Goal: Transaction & Acquisition: Purchase product/service

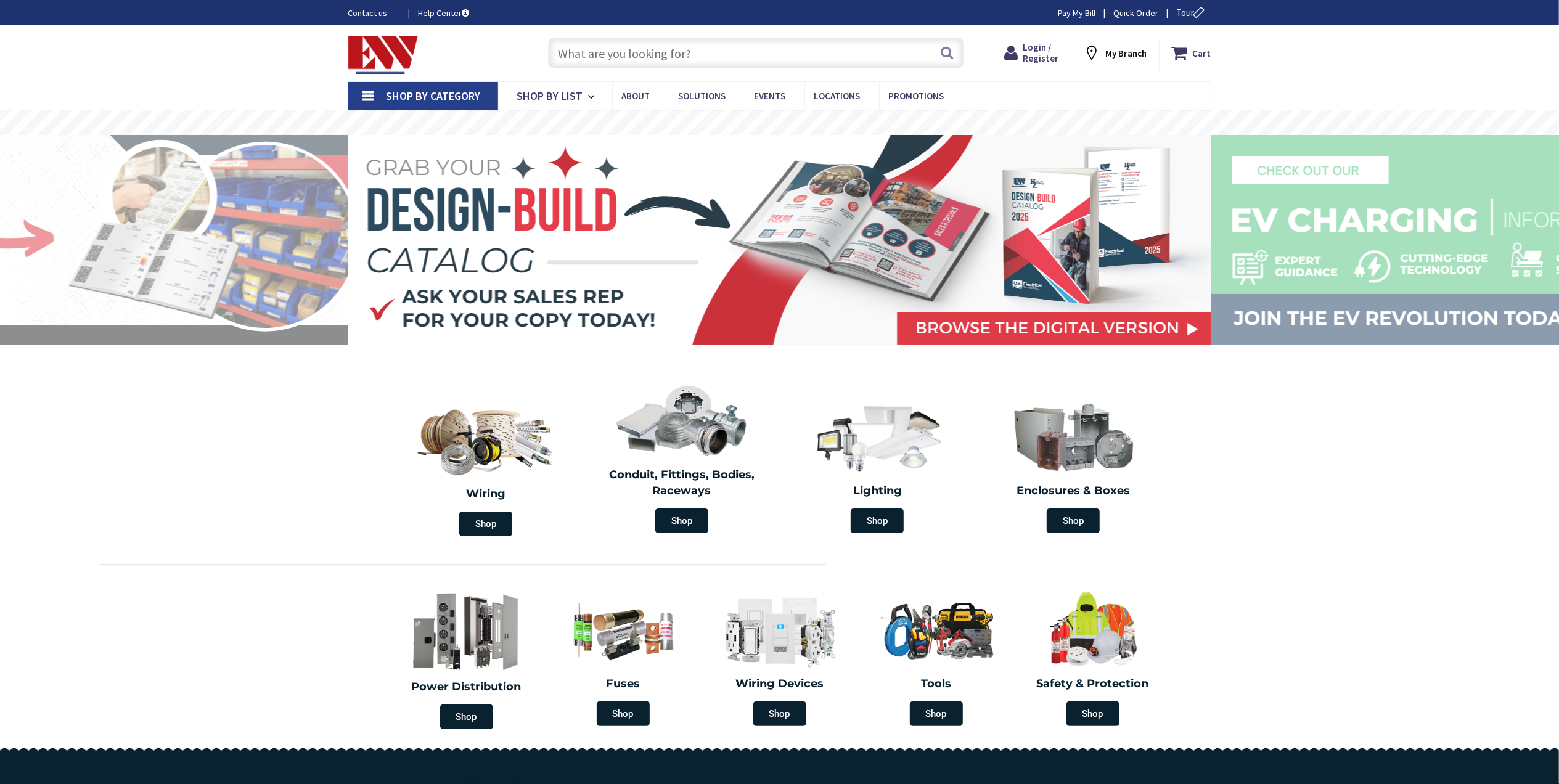
click at [714, 59] on input "text" at bounding box center [756, 53] width 416 height 31
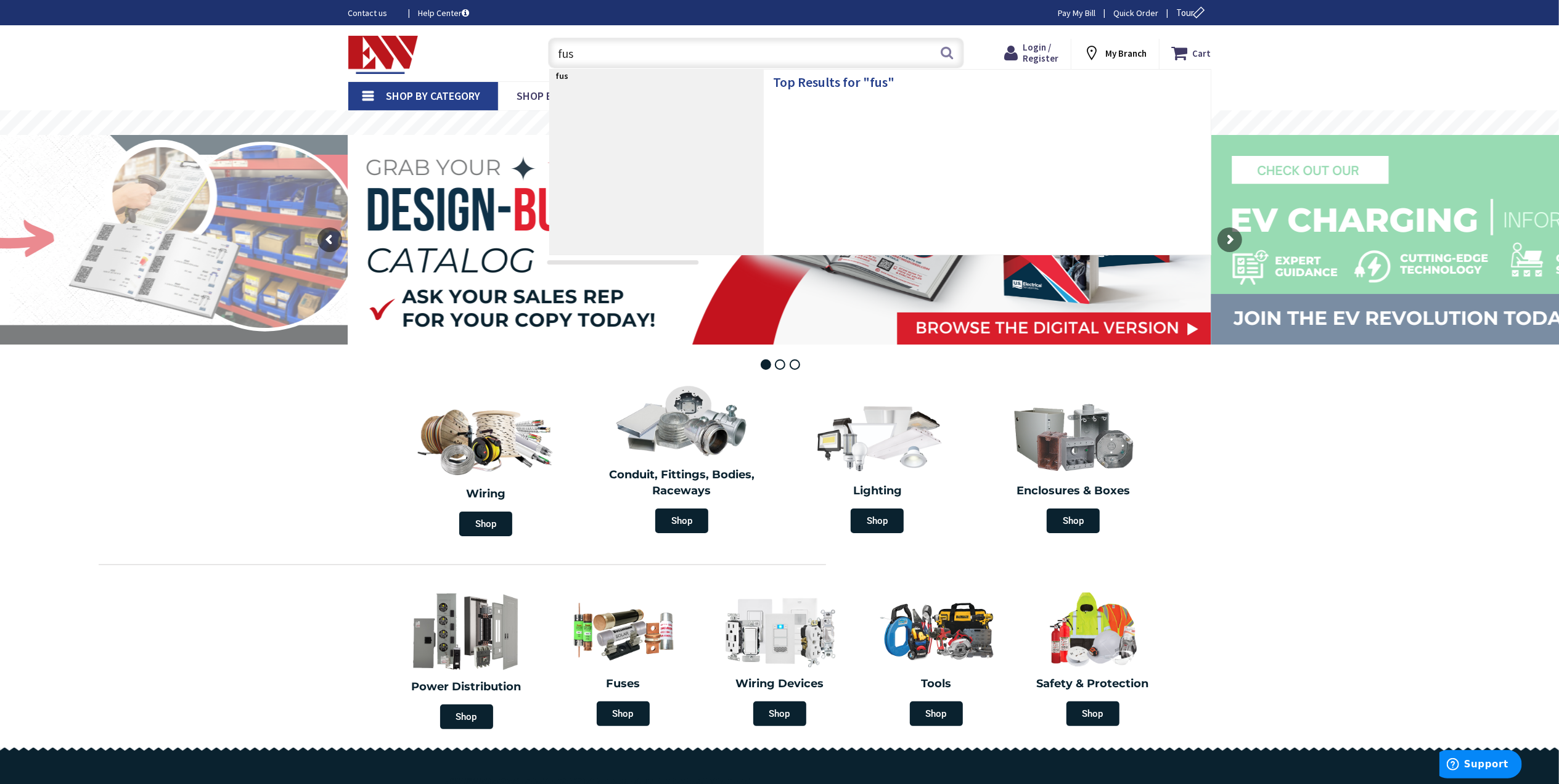
type input "fuse"
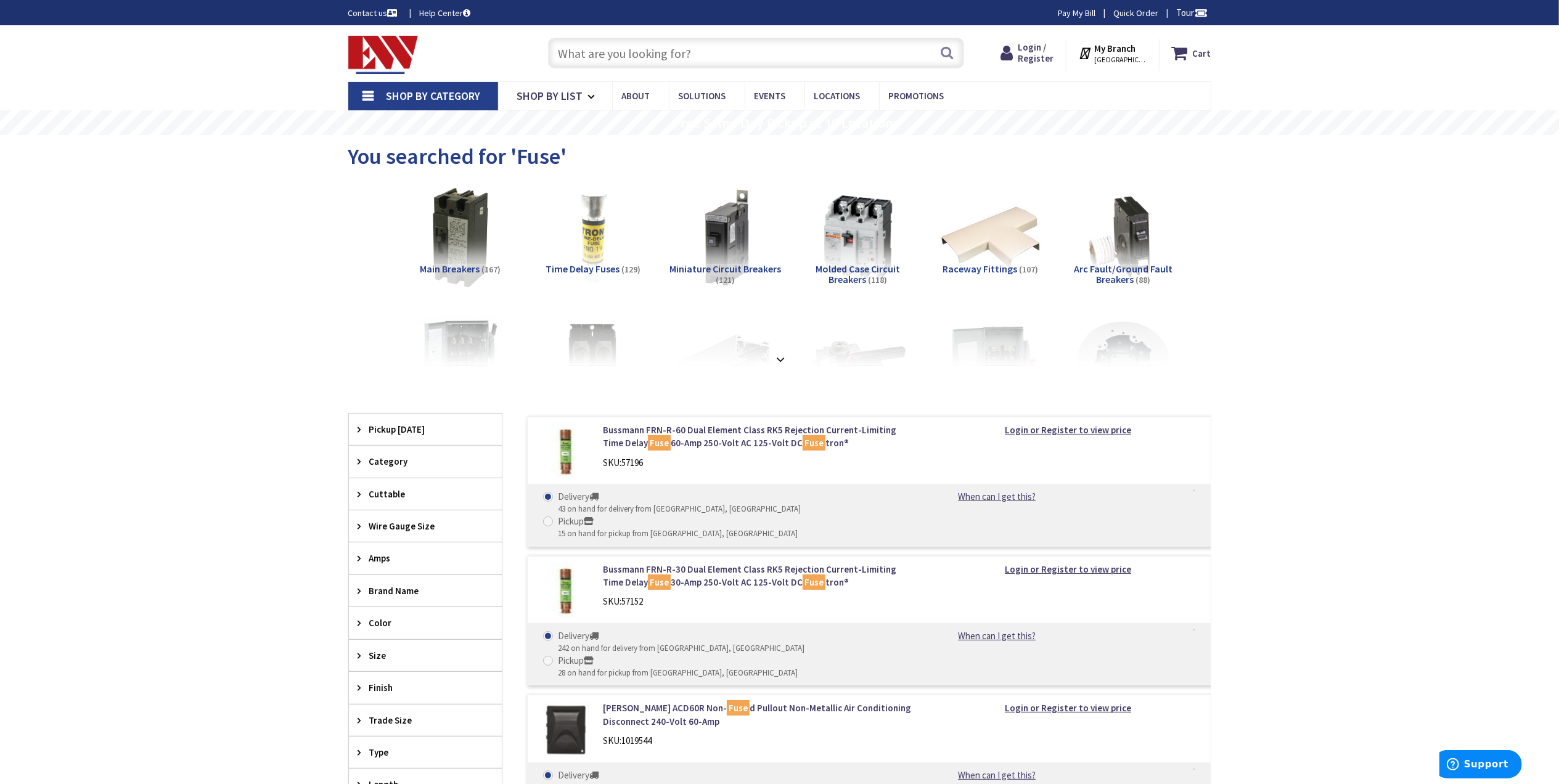
drag, startPoint x: 170, startPoint y: 215, endPoint x: 171, endPoint y: 207, distance: 8.1
click at [170, 213] on div "Skip to Content Toggle Nav Search Cart My Cart Close" at bounding box center [780, 723] width 1559 height 1395
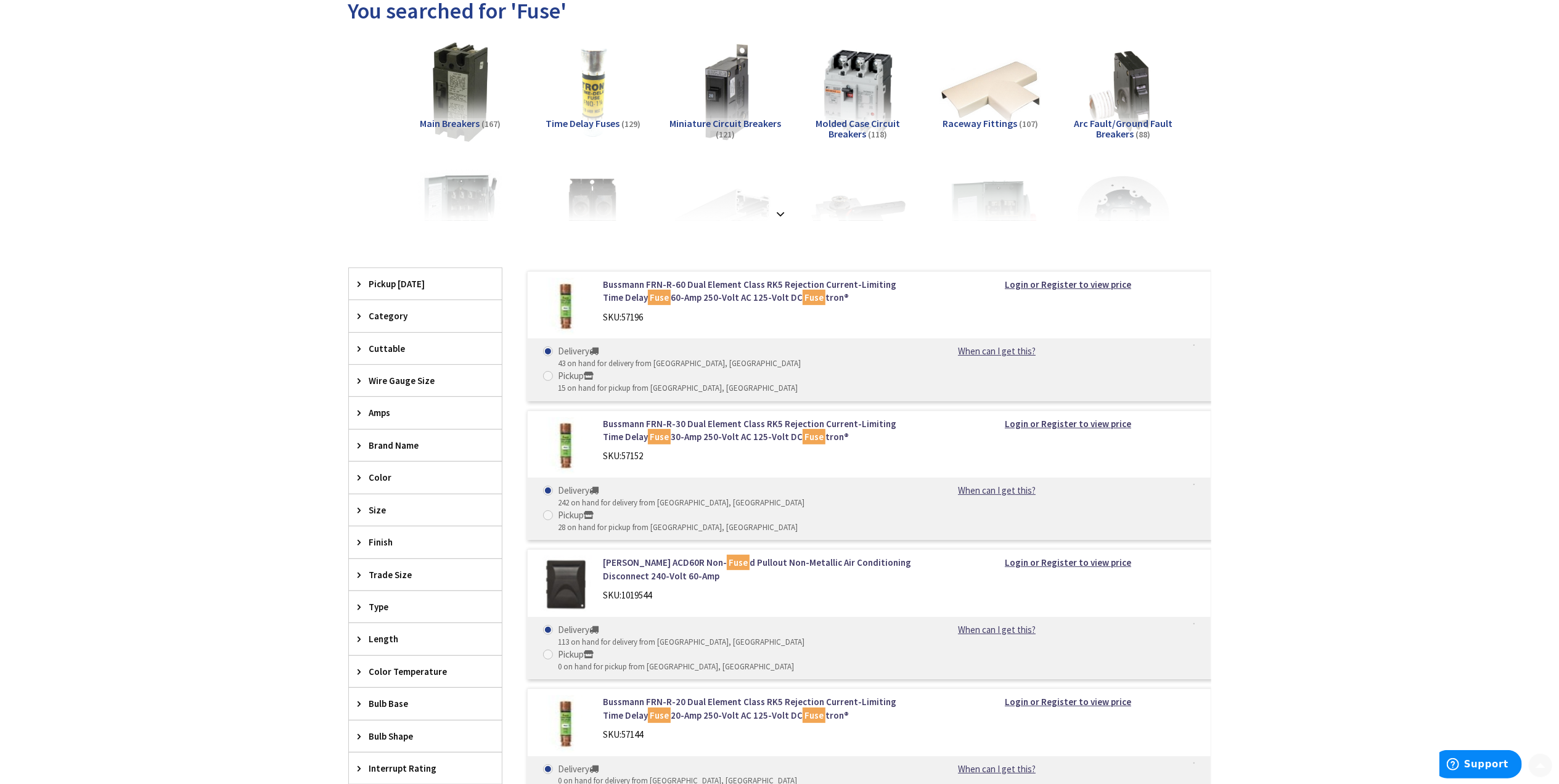
scroll to position [164, 0]
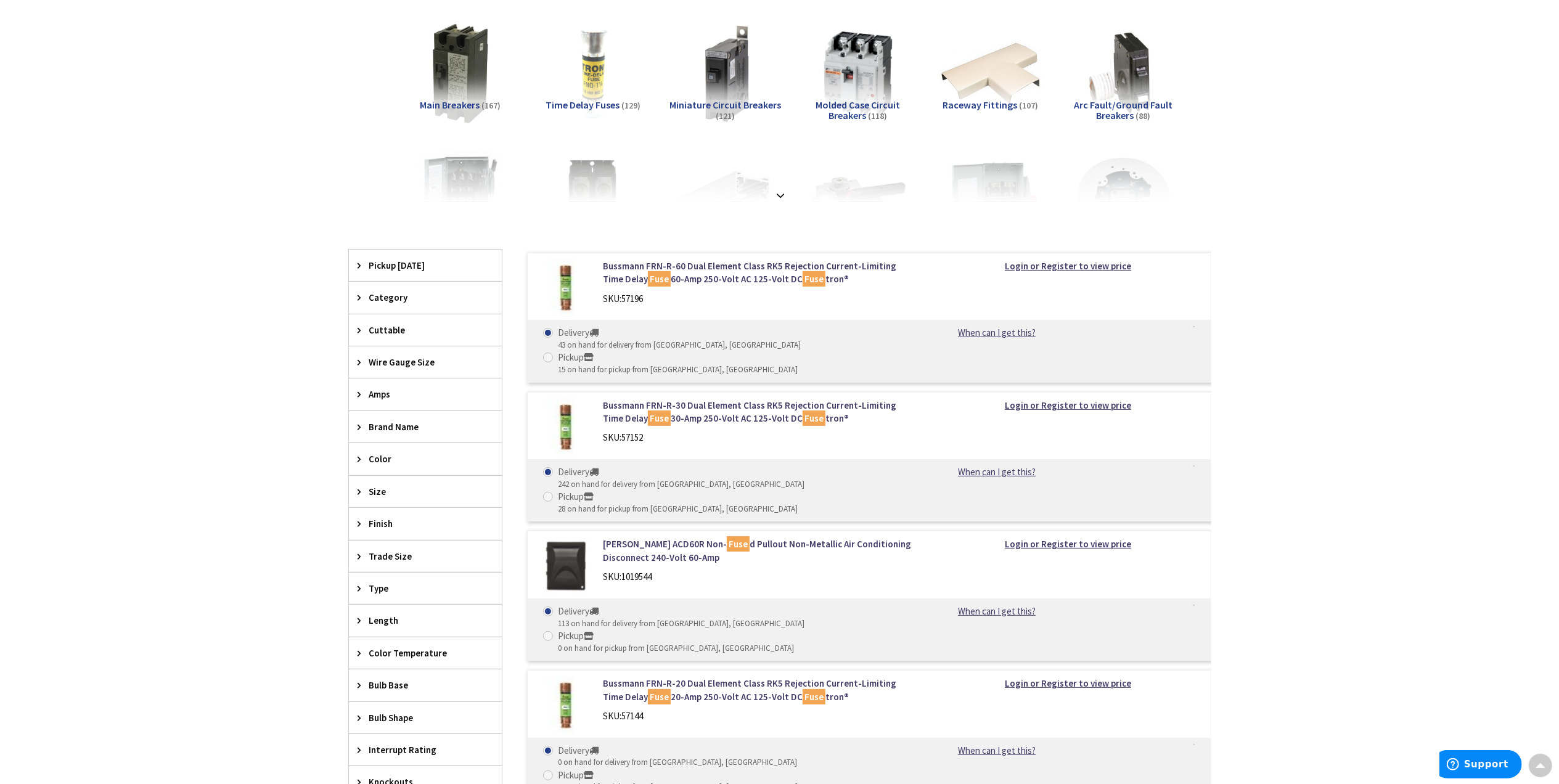
click at [371, 396] on span "Amps" at bounding box center [419, 394] width 100 height 13
click at [385, 549] on button "Show more" at bounding box center [425, 545] width 153 height 21
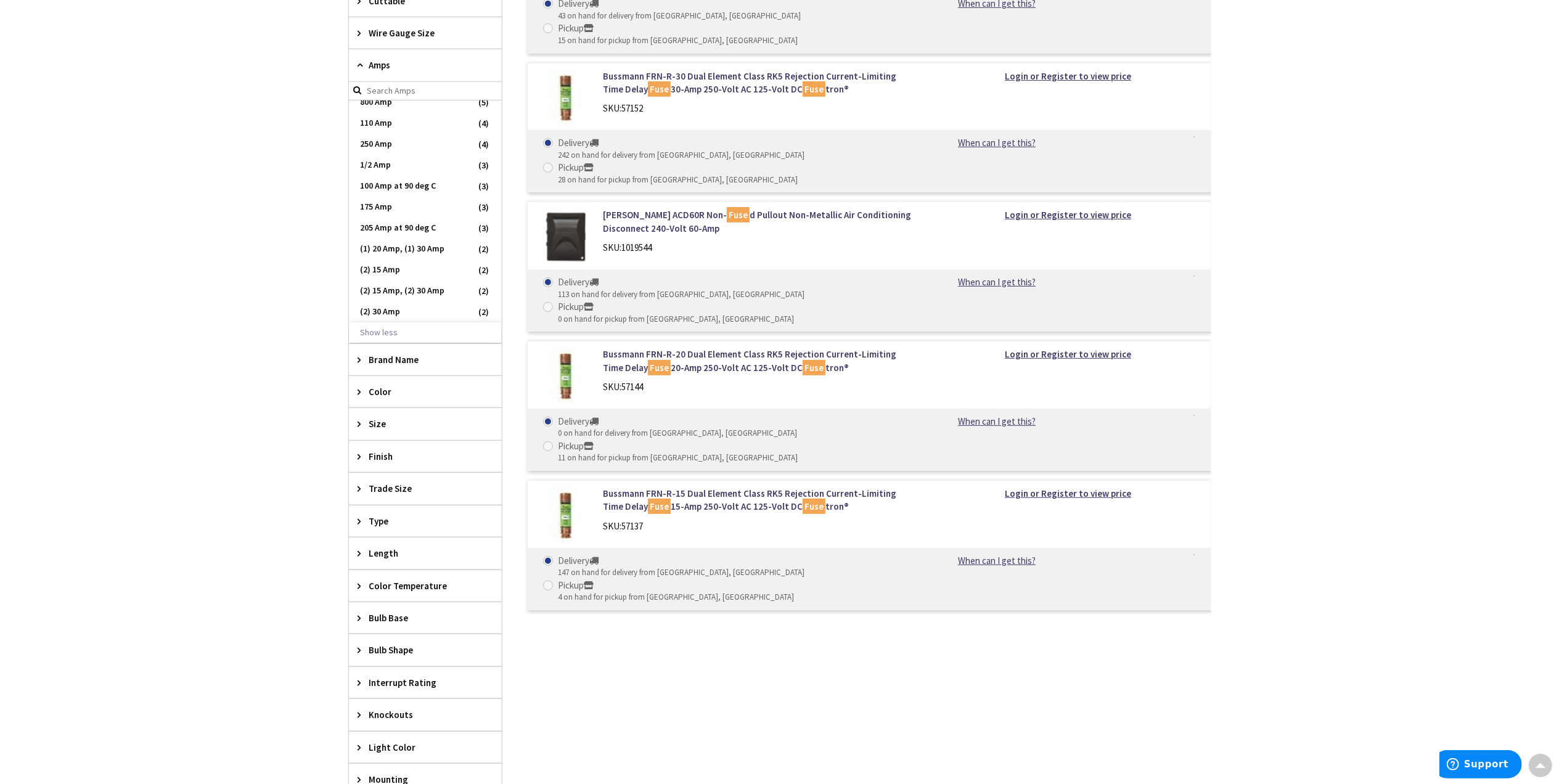
scroll to position [575, 0]
click at [405, 269] on span "(2) 15 Amp" at bounding box center [425, 270] width 153 height 21
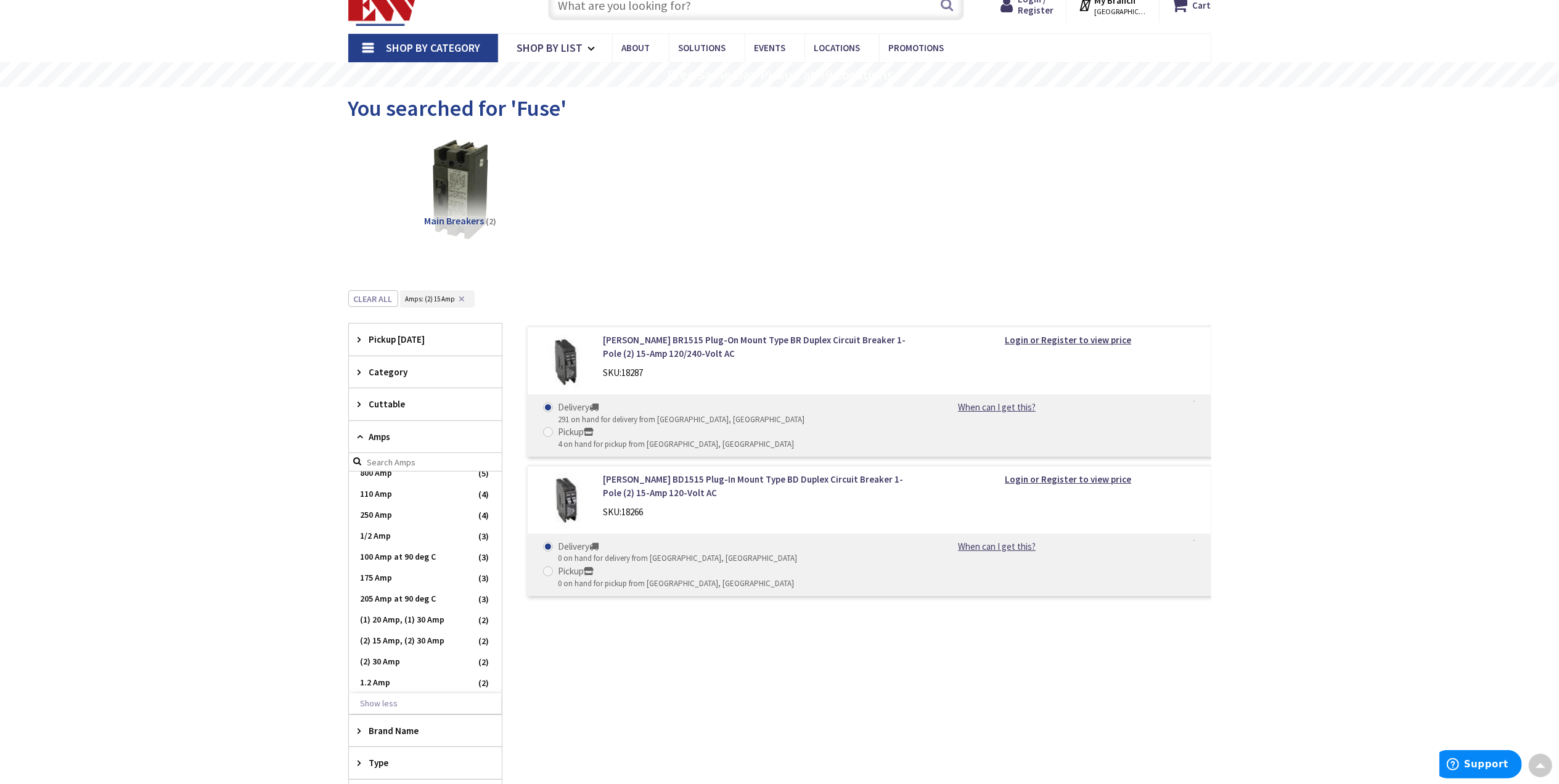
scroll to position [41, 0]
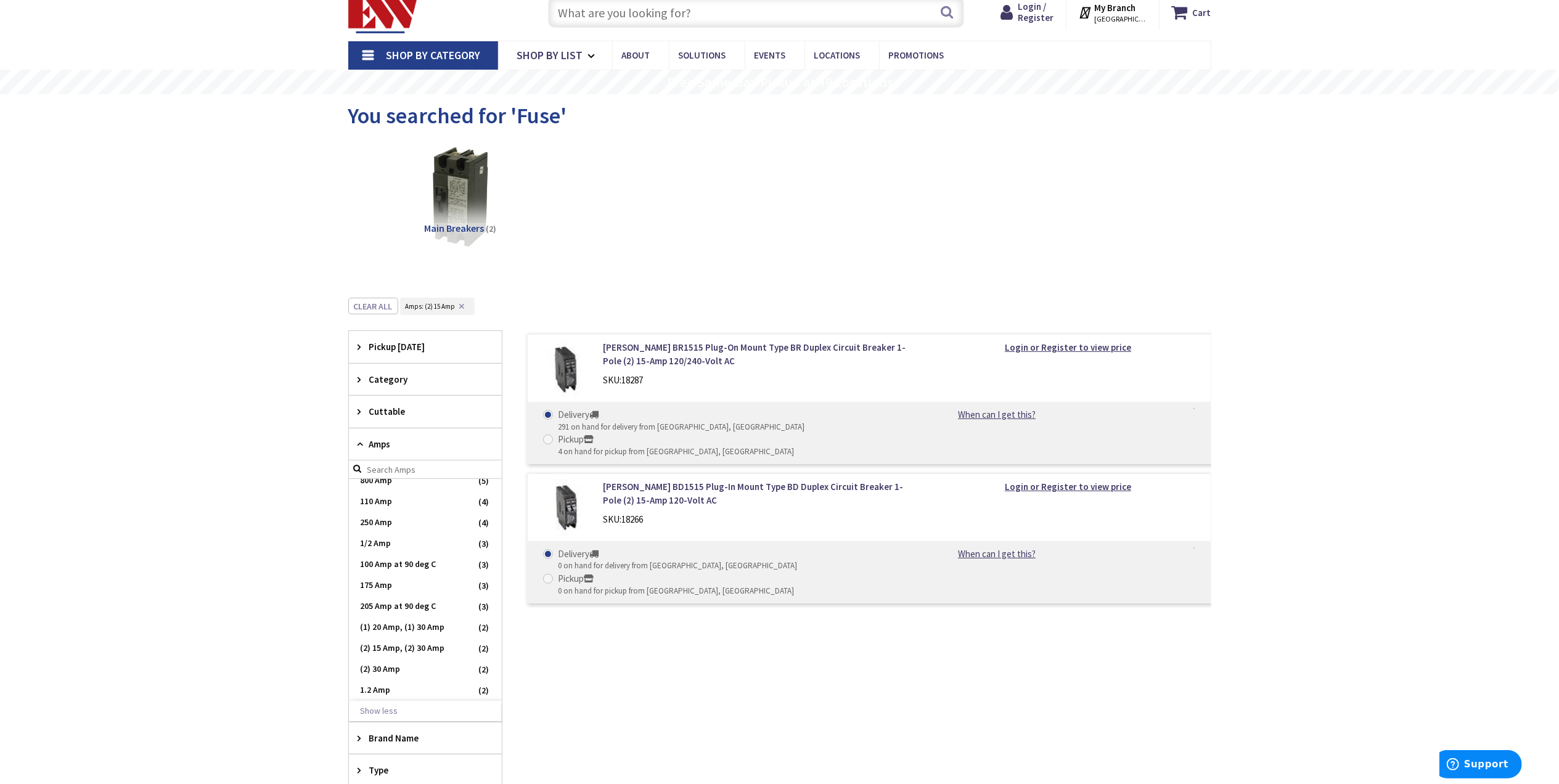
click at [591, 17] on input "text" at bounding box center [756, 12] width 416 height 31
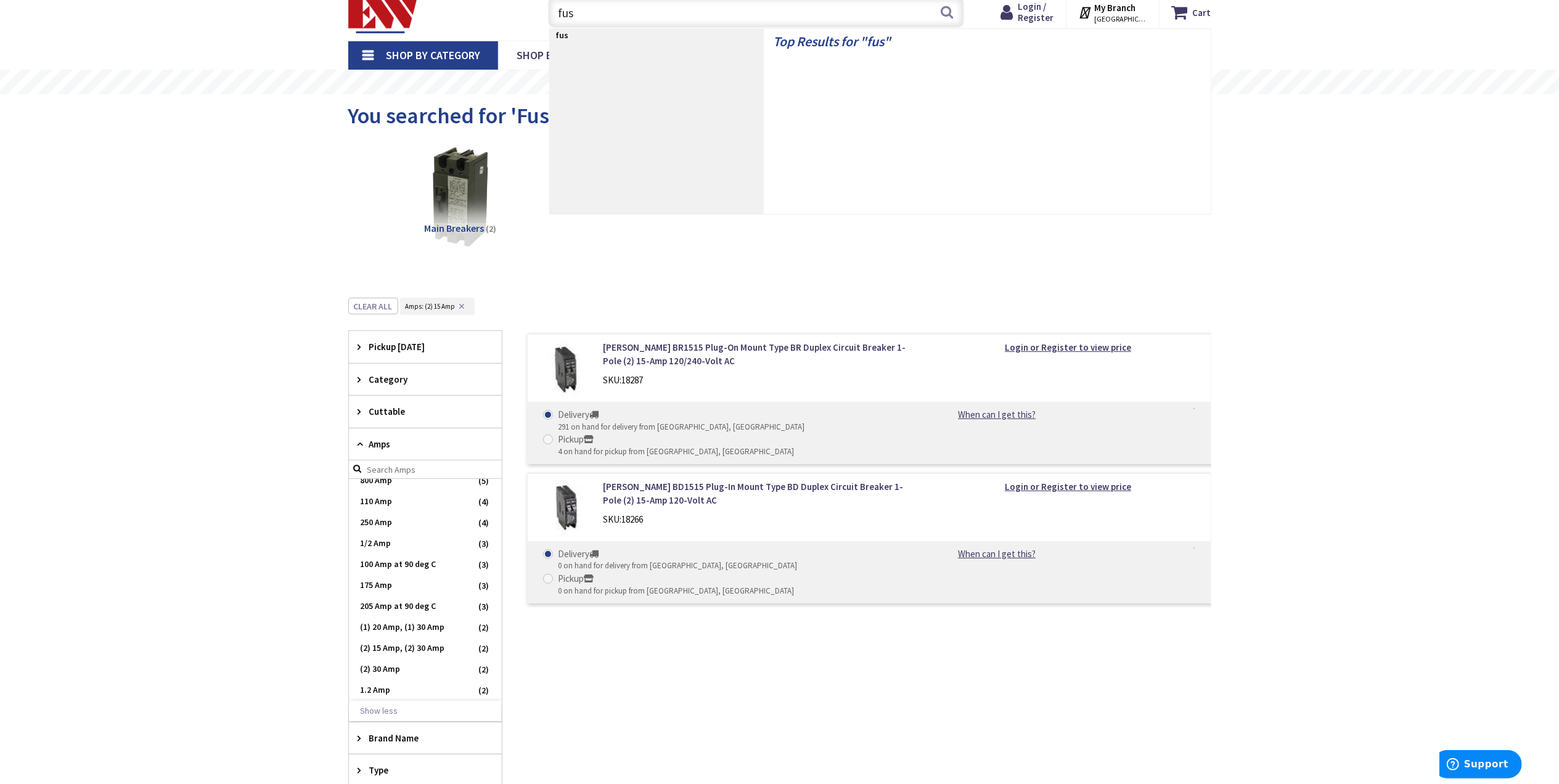
type input "fuse"
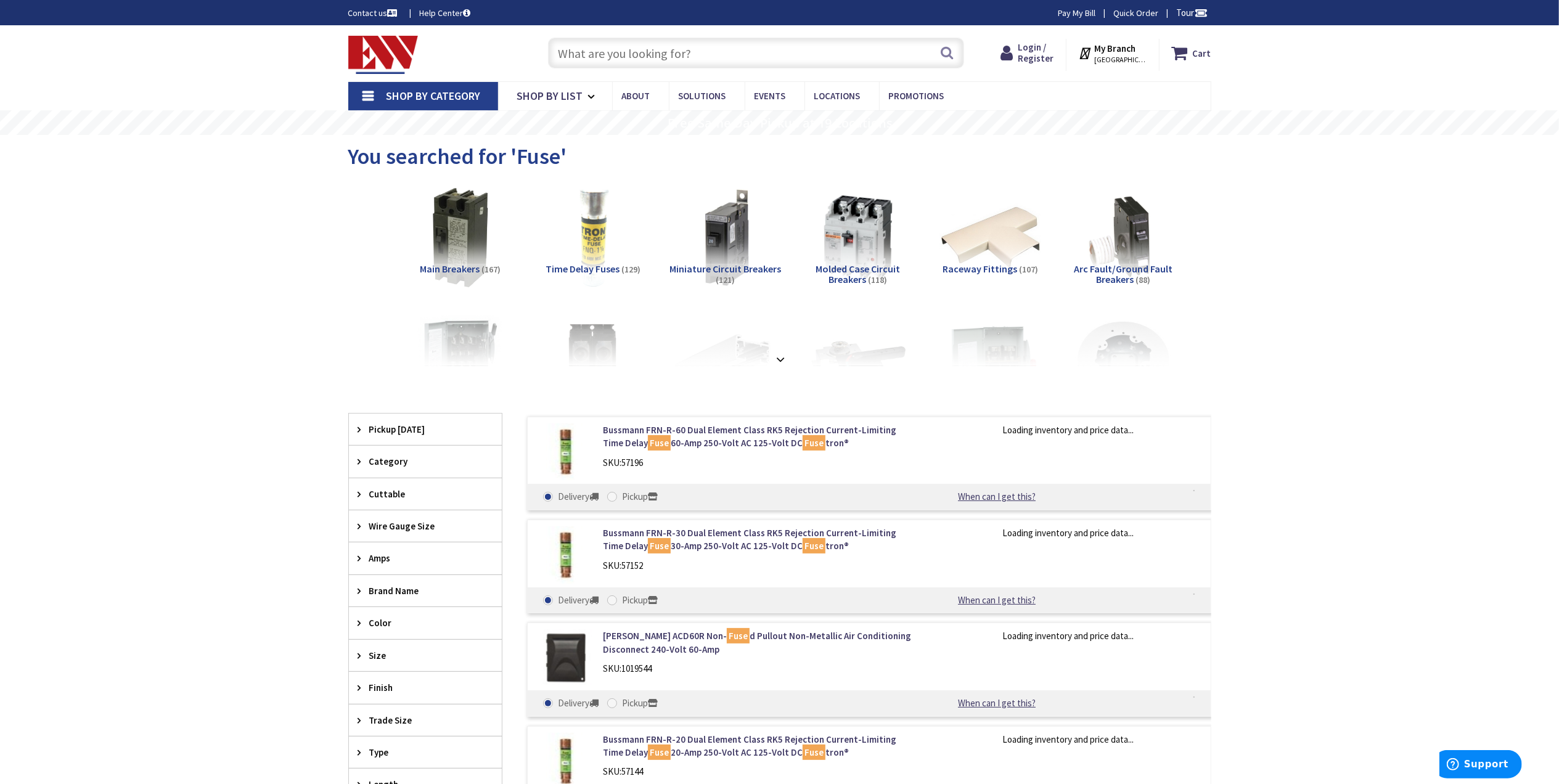
click at [591, 252] on img at bounding box center [593, 238] width 112 height 112
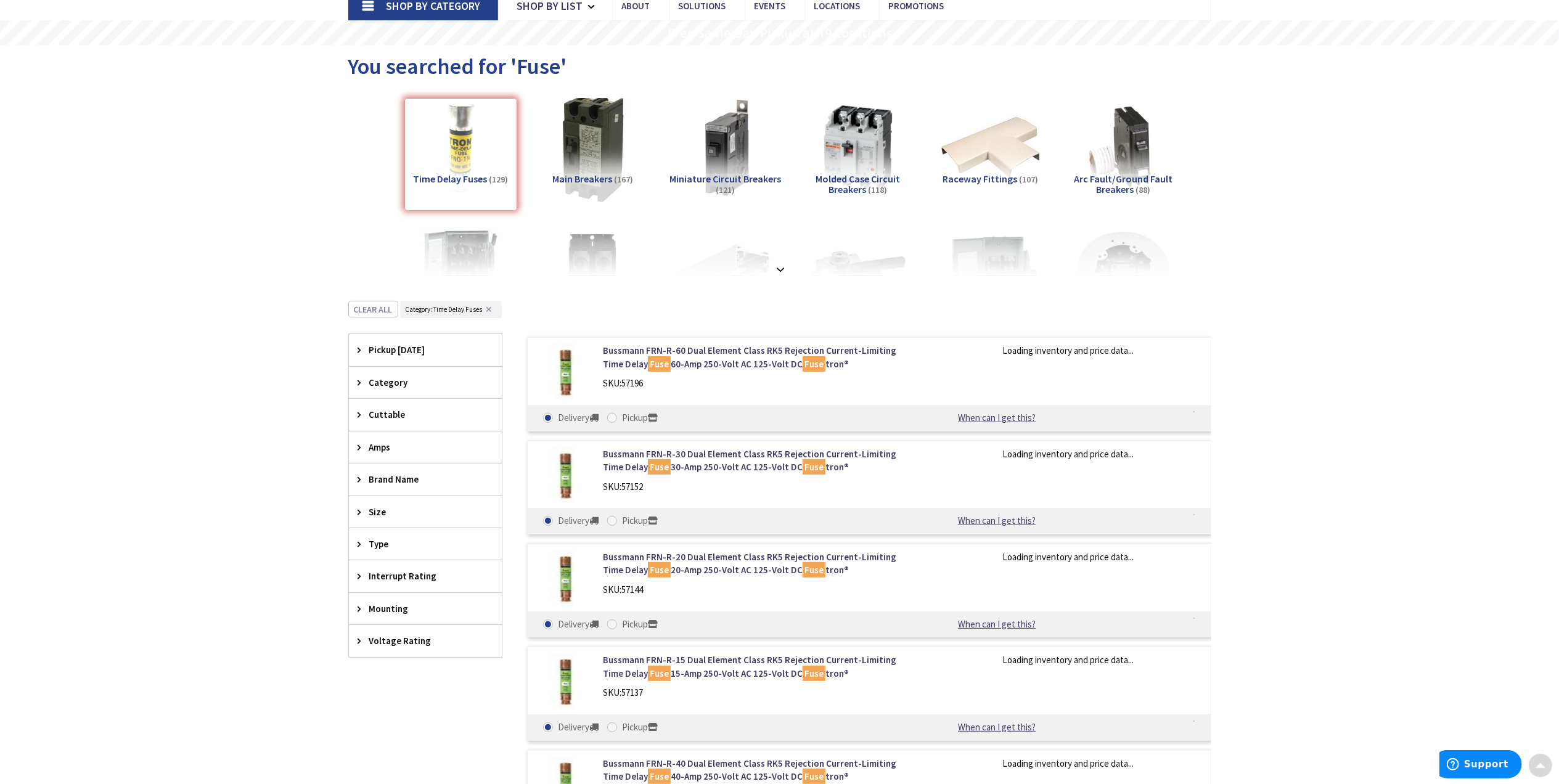
scroll to position [391, 0]
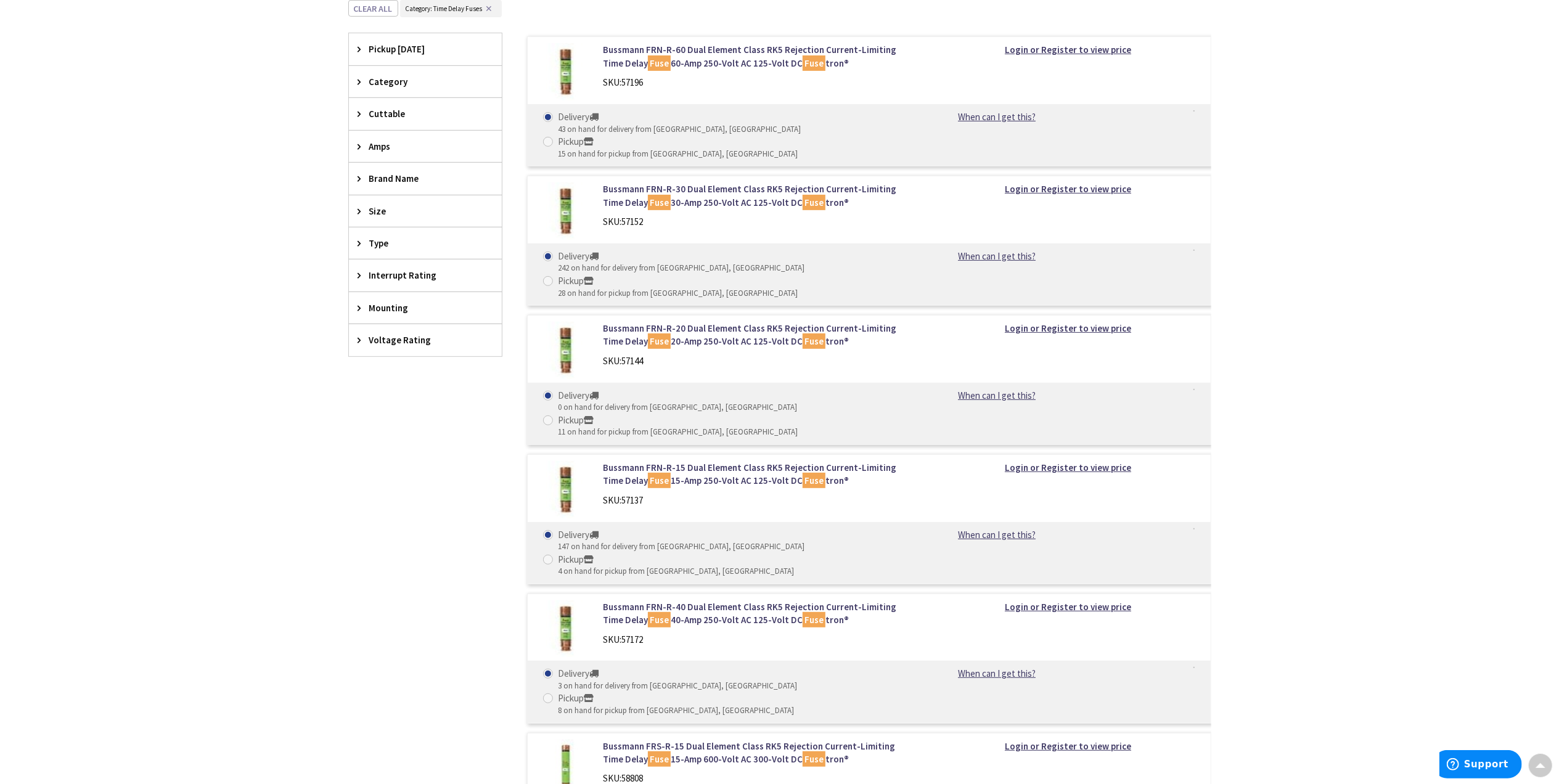
click at [358, 147] on icon at bounding box center [363, 146] width 9 height 9
click at [383, 298] on button "Show more" at bounding box center [425, 296] width 153 height 21
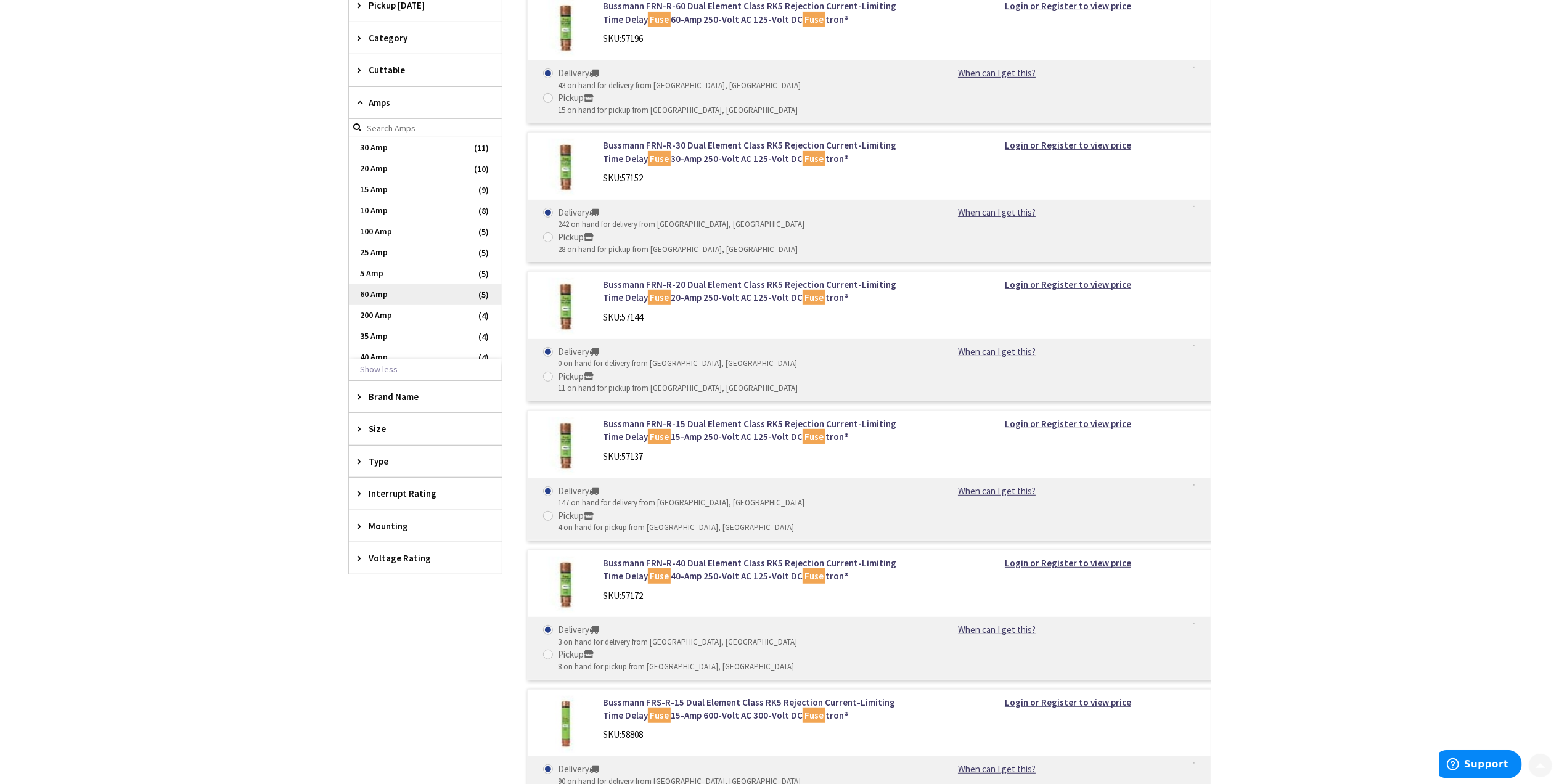
scroll to position [493, 0]
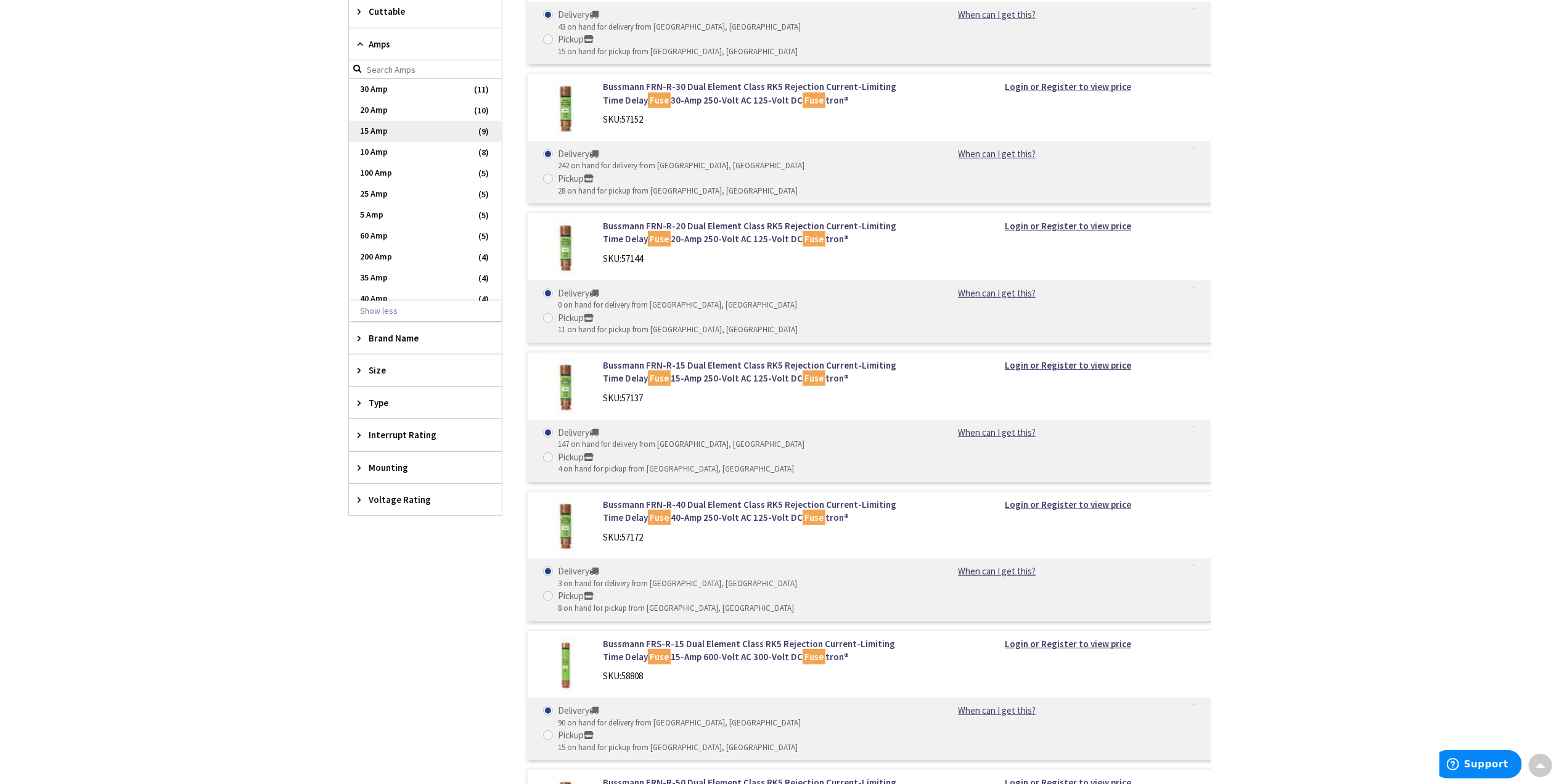
click at [390, 130] on span "15 Amp" at bounding box center [425, 132] width 153 height 21
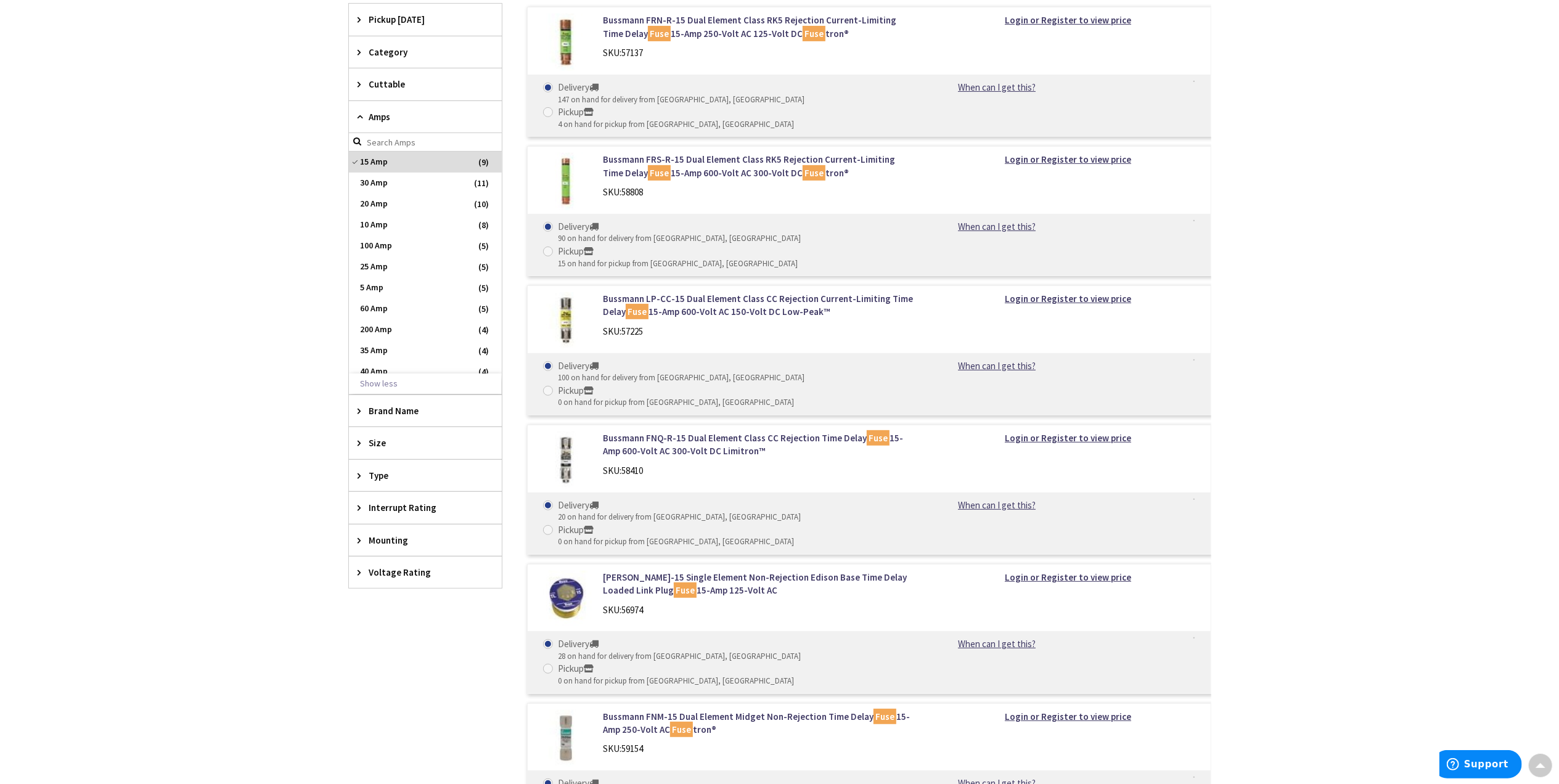
scroll to position [246, 0]
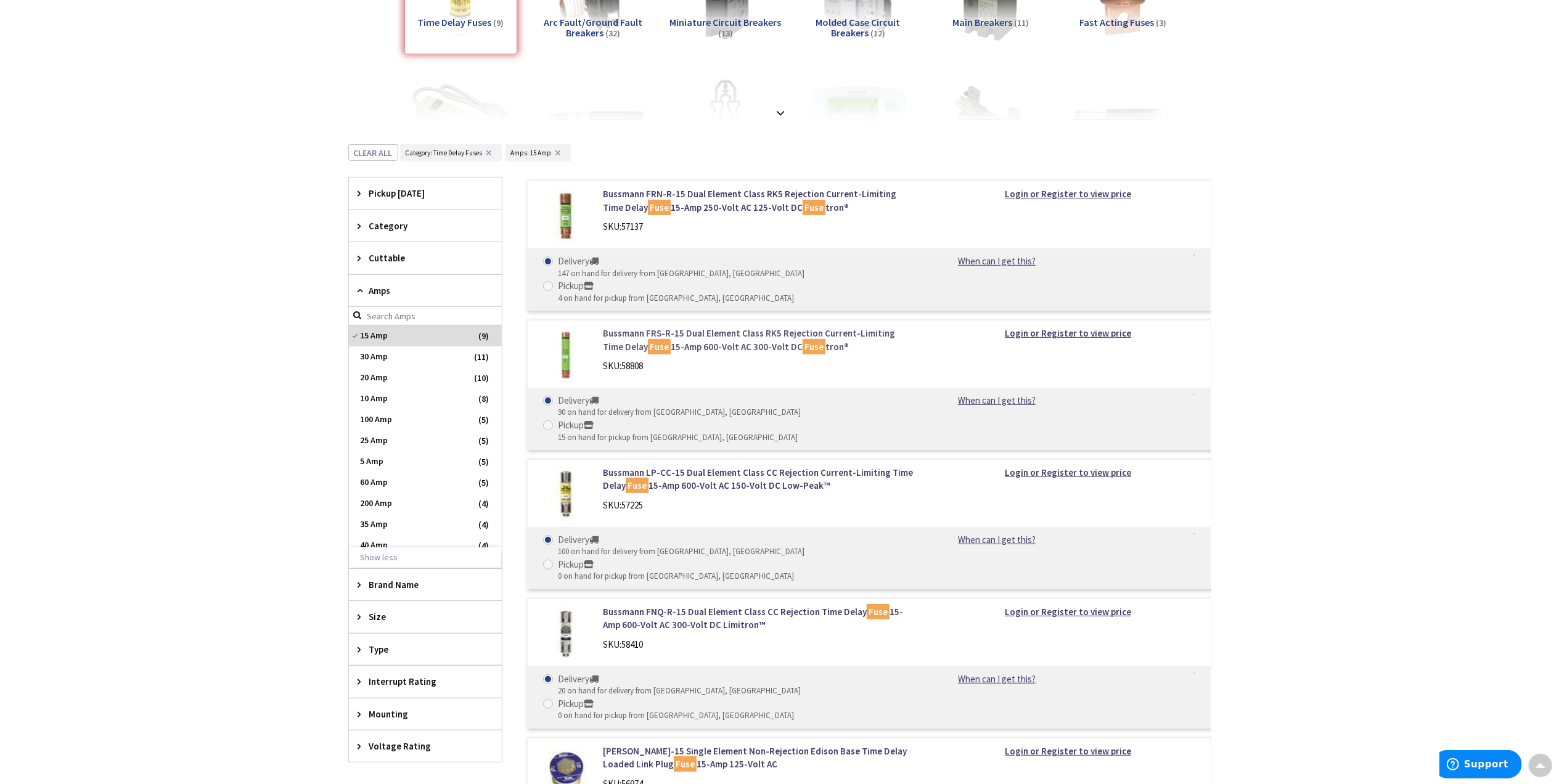
click at [696, 327] on link "Bussmann FRS-R-15 Dual Element Class RK5 Rejection Current-Limiting Time Delay …" at bounding box center [760, 340] width 314 height 27
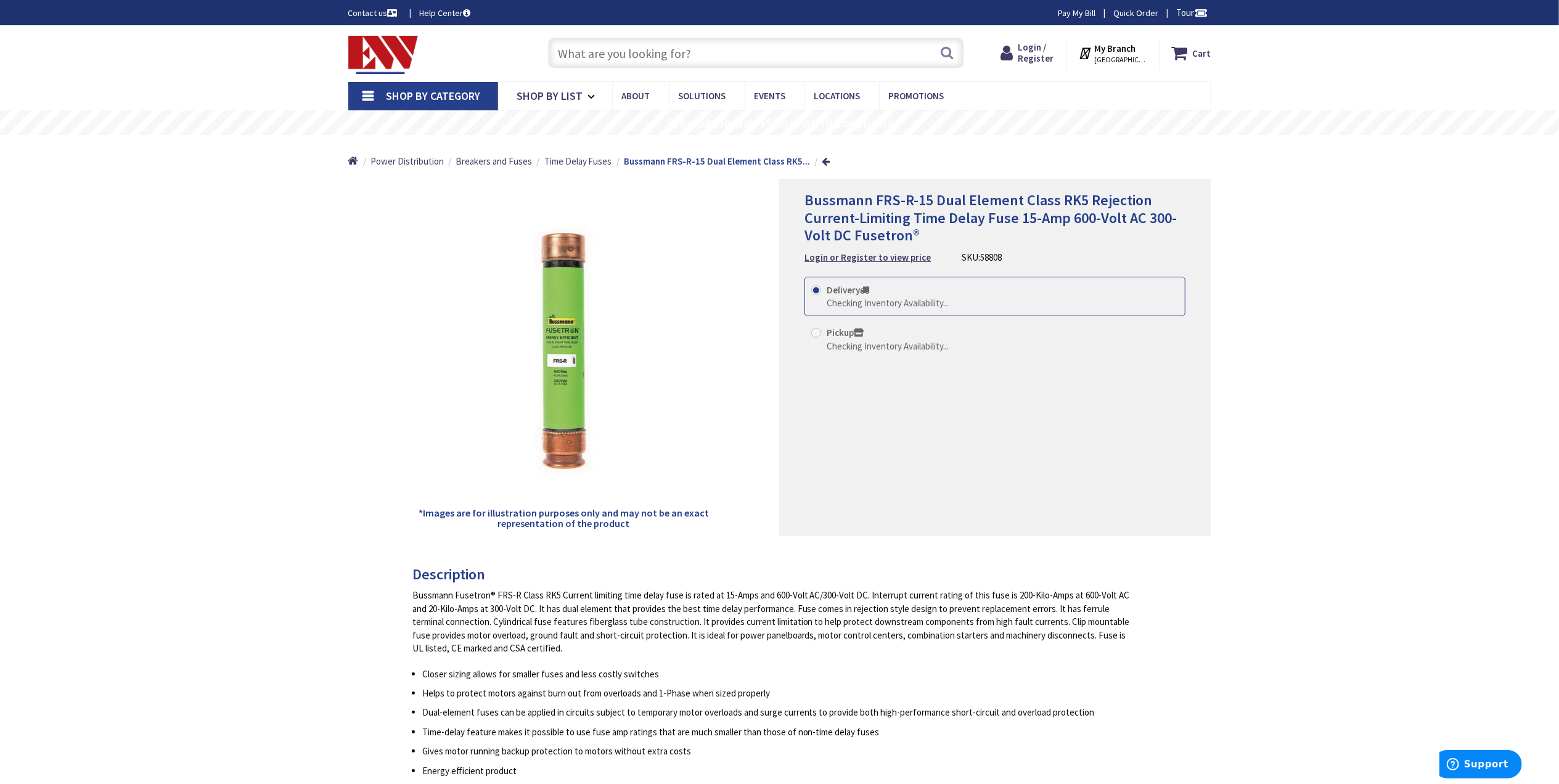
click at [1123, 55] on span "[GEOGRAPHIC_DATA], [GEOGRAPHIC_DATA]" at bounding box center [1120, 60] width 52 height 10
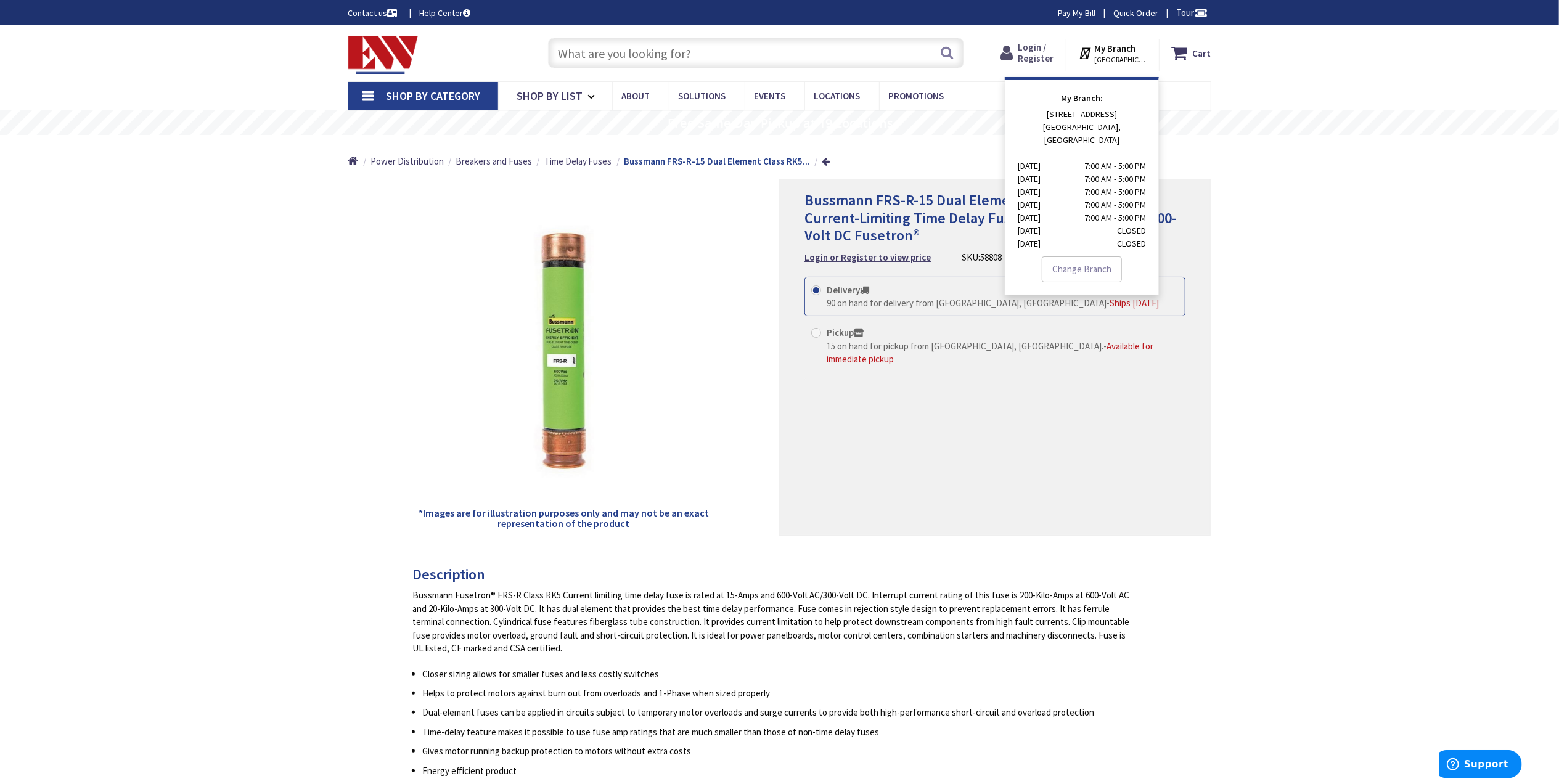
click at [1027, 46] on span "Login / Register" at bounding box center [1036, 52] width 36 height 23
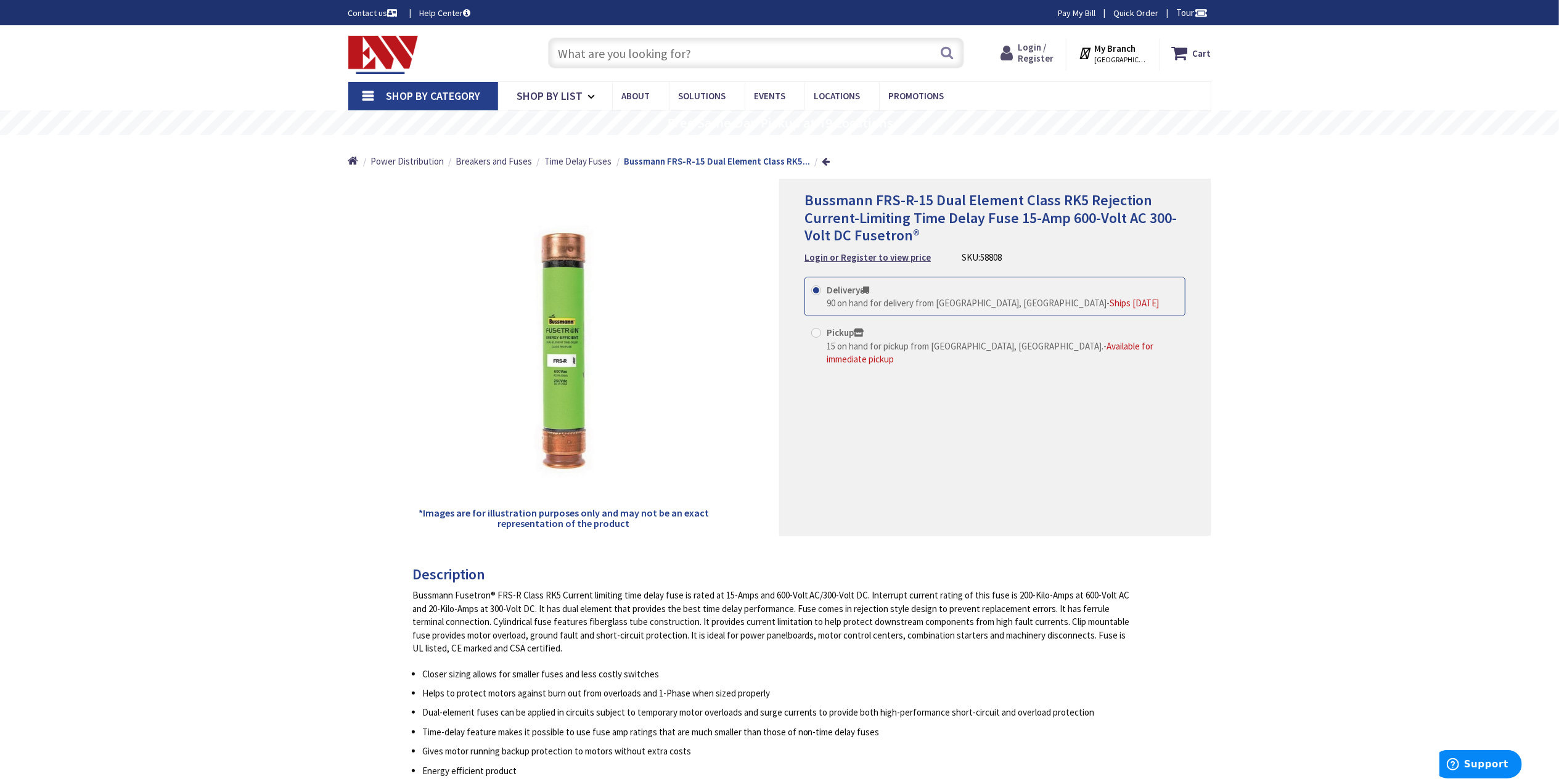
click at [1031, 58] on span "Login / Register" at bounding box center [1036, 52] width 36 height 23
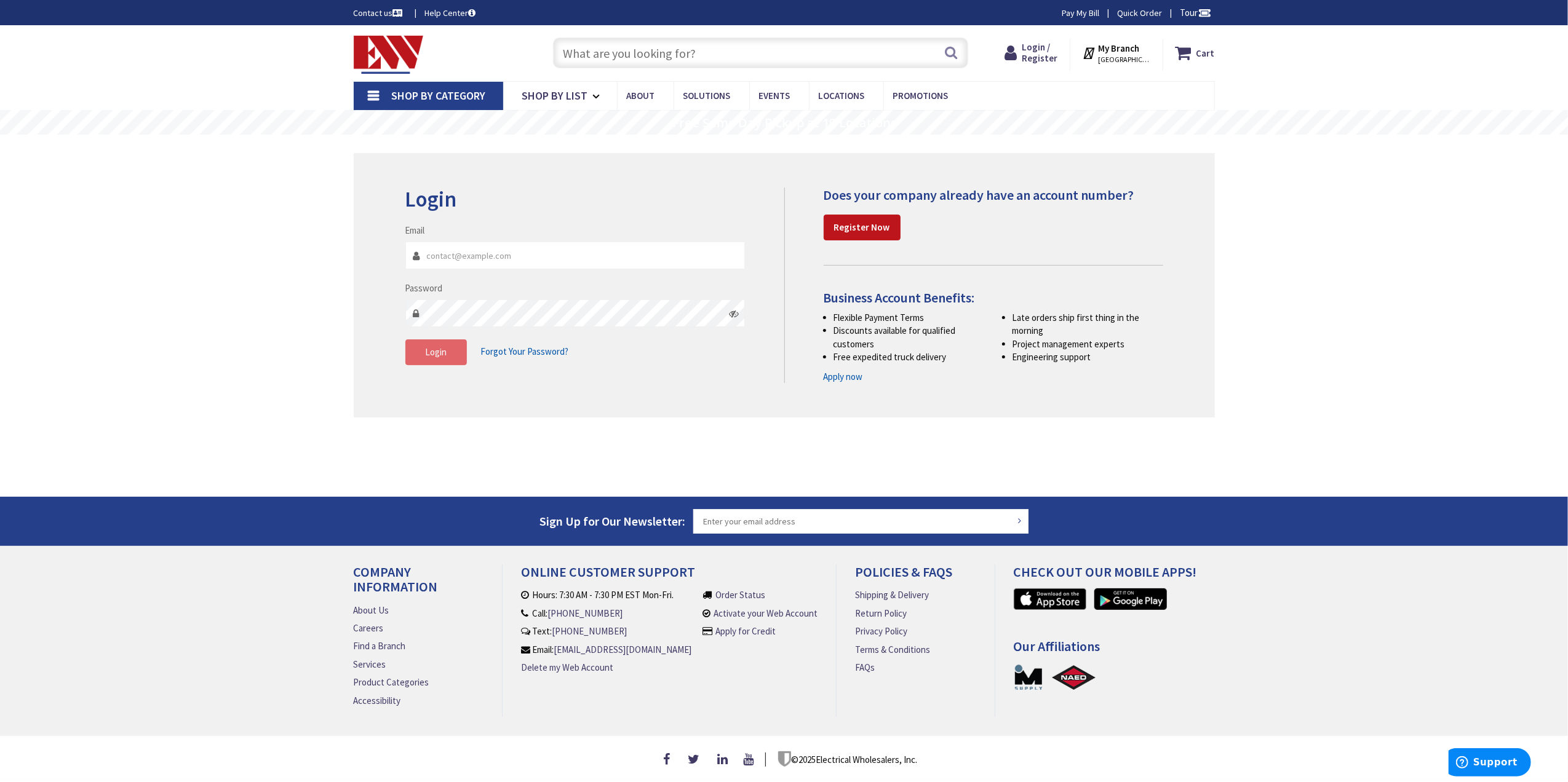
type input "[EMAIL_ADDRESS][DOMAIN_NAME]"
click at [448, 355] on button "Login" at bounding box center [436, 352] width 62 height 26
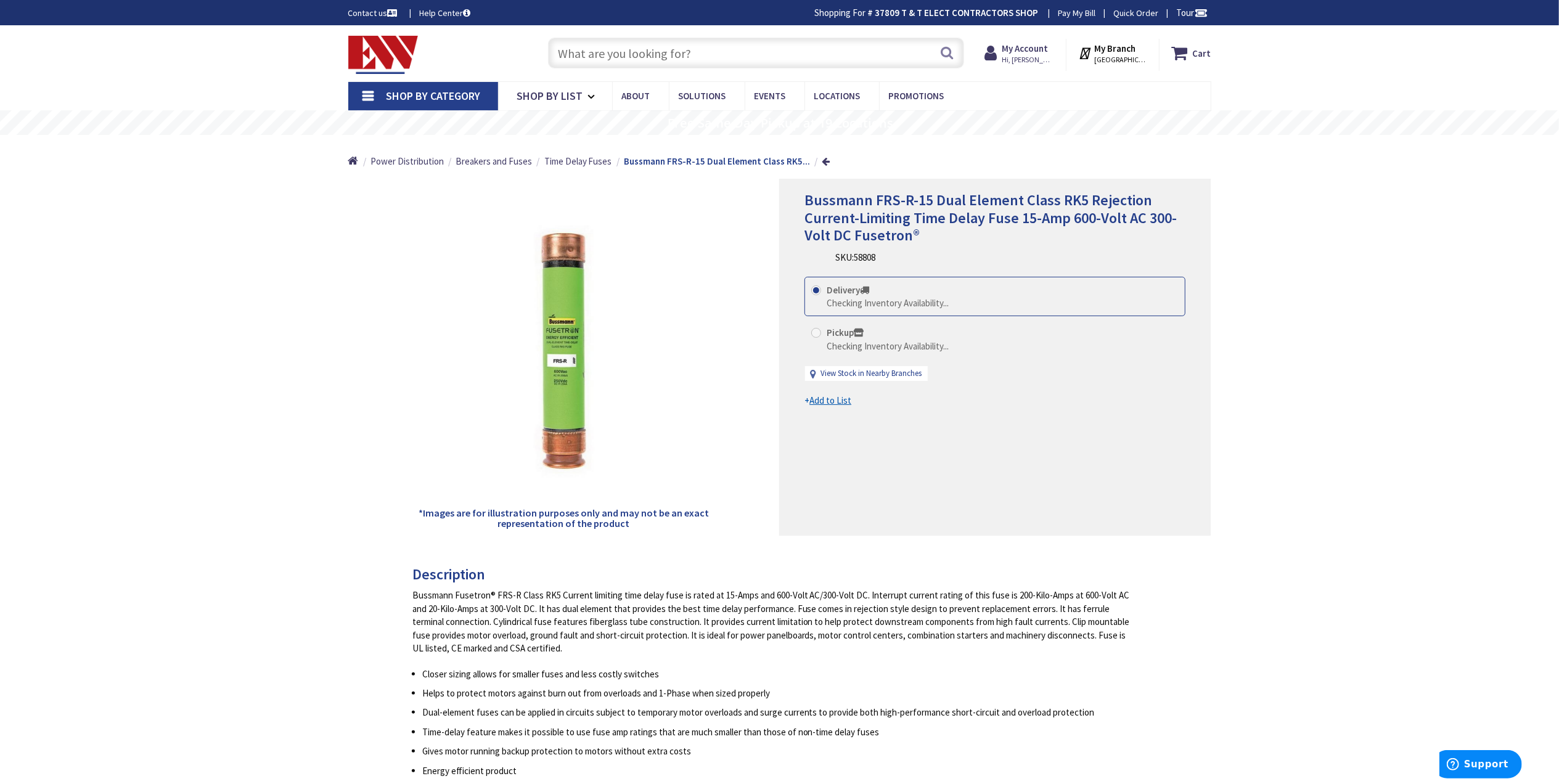
click at [1106, 48] on strong "My Branch" at bounding box center [1115, 49] width 41 height 12
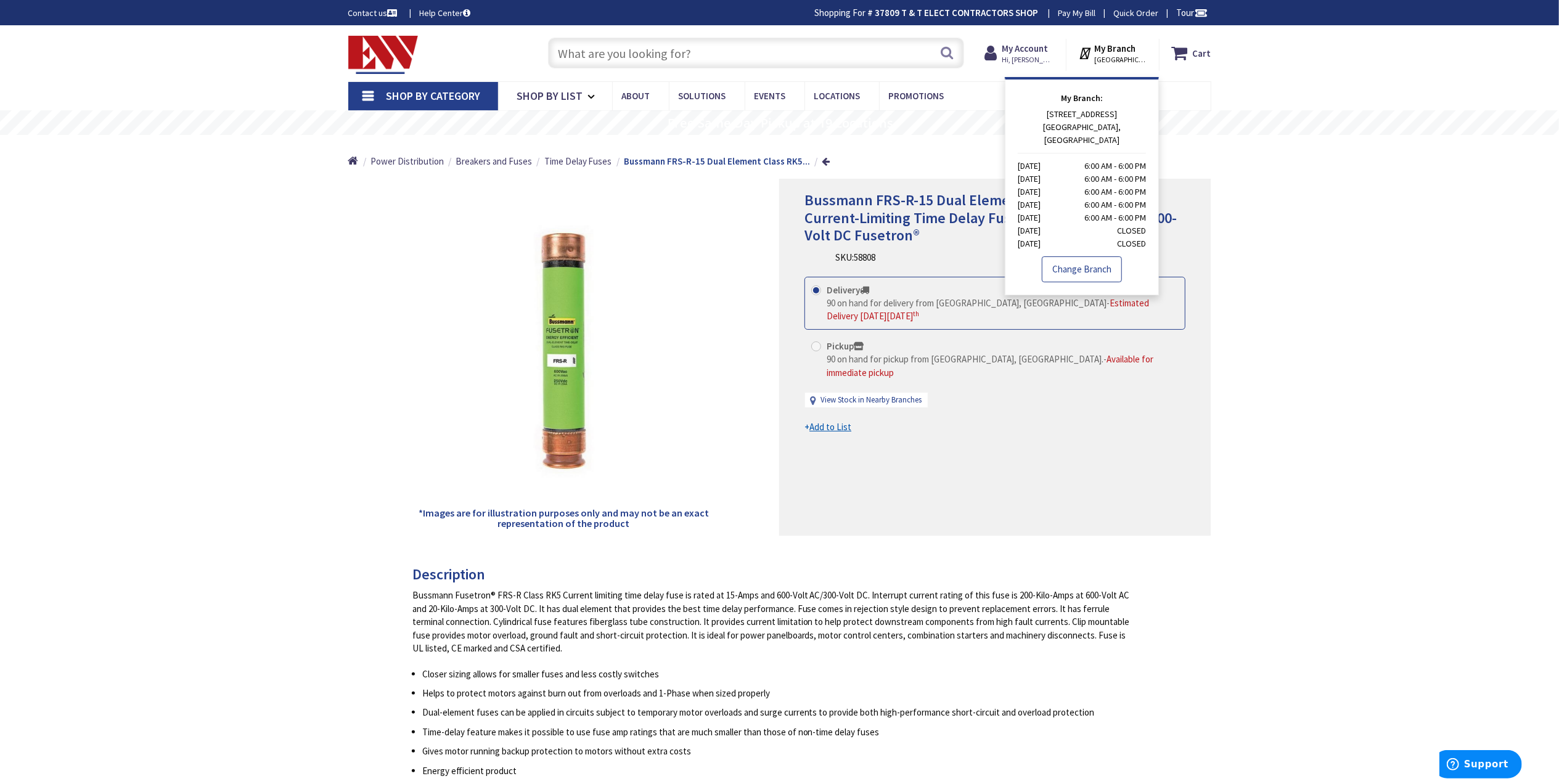
click at [1069, 259] on link "Change Branch" at bounding box center [1082, 269] width 80 height 26
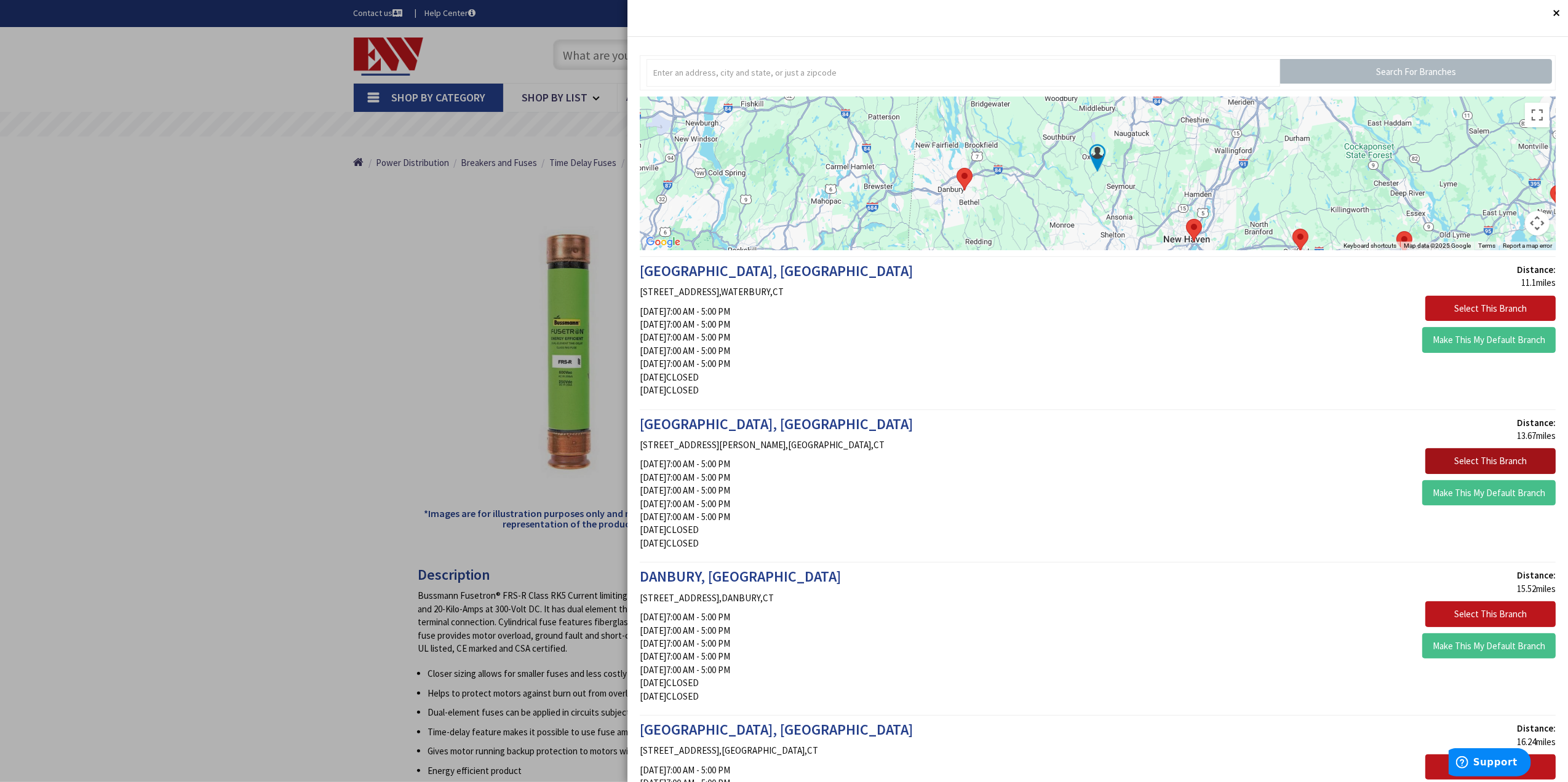
click at [1475, 454] on button "Select This Branch" at bounding box center [1490, 461] width 131 height 26
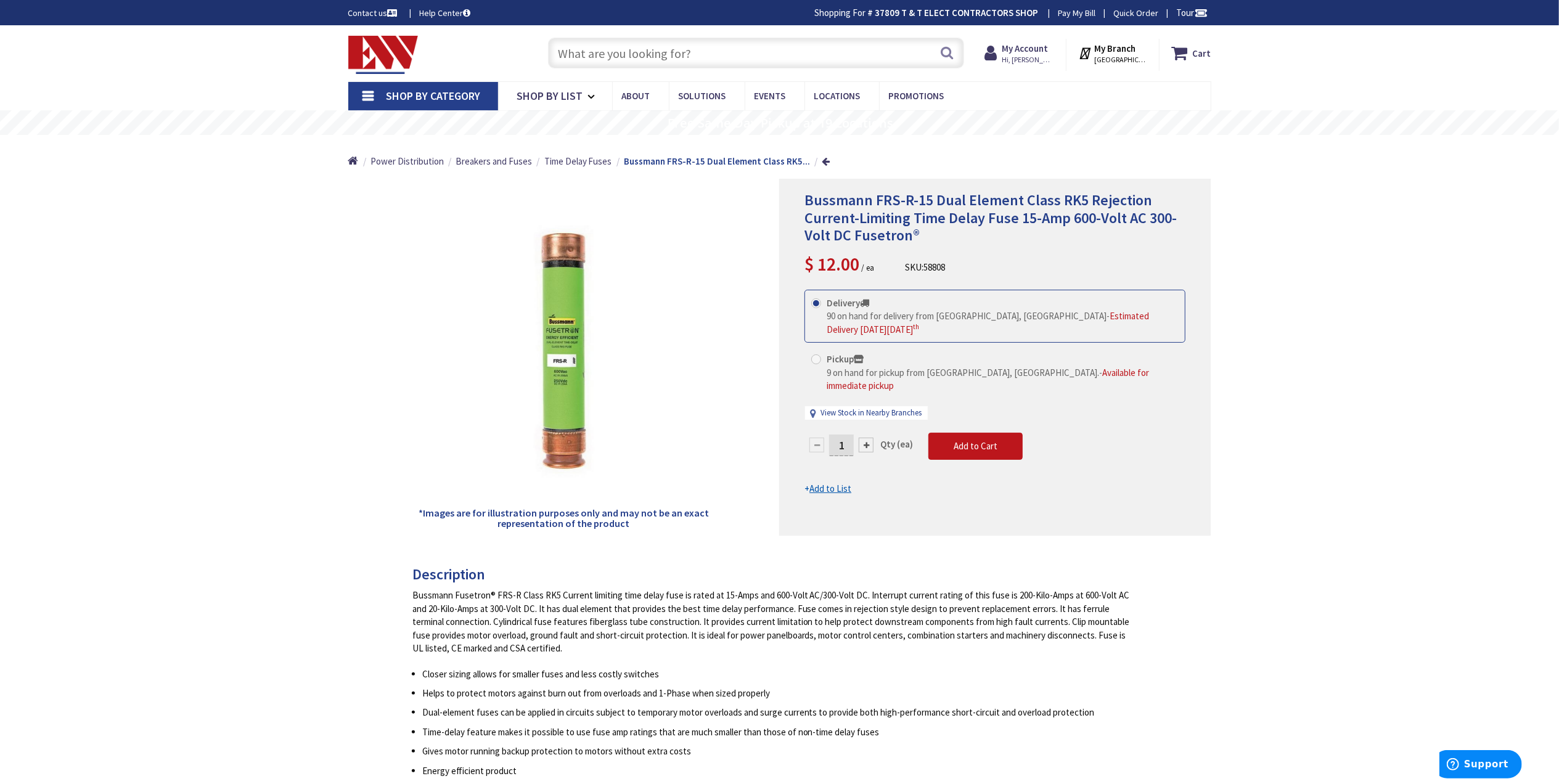
click at [824, 363] on label "Pickup 9 on hand for pickup from New Haven, CT. - Available for immediate pickup" at bounding box center [995, 372] width 367 height 39
click at [823, 363] on input "Pickup 9 on hand for pickup from New Haven, CT. - Available for immediate pickup" at bounding box center [819, 359] width 8 height 8
radio input "true"
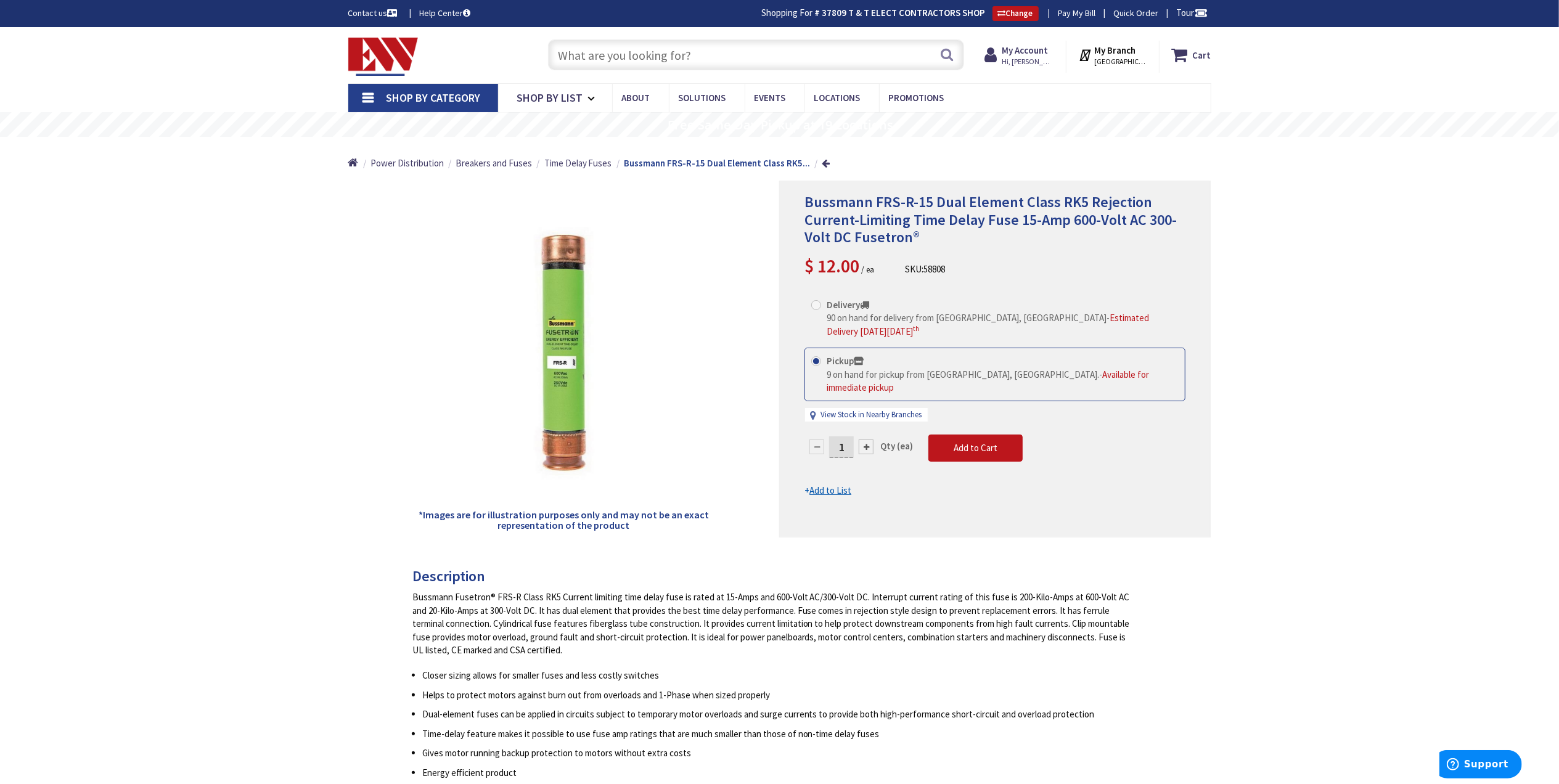
click at [866, 440] on div at bounding box center [866, 447] width 15 height 15
click at [866, 435] on div at bounding box center [995, 359] width 431 height 355
click at [866, 440] on div at bounding box center [866, 447] width 15 height 15
type input "3"
click at [963, 442] on span "Add to Cart" at bounding box center [976, 448] width 44 height 12
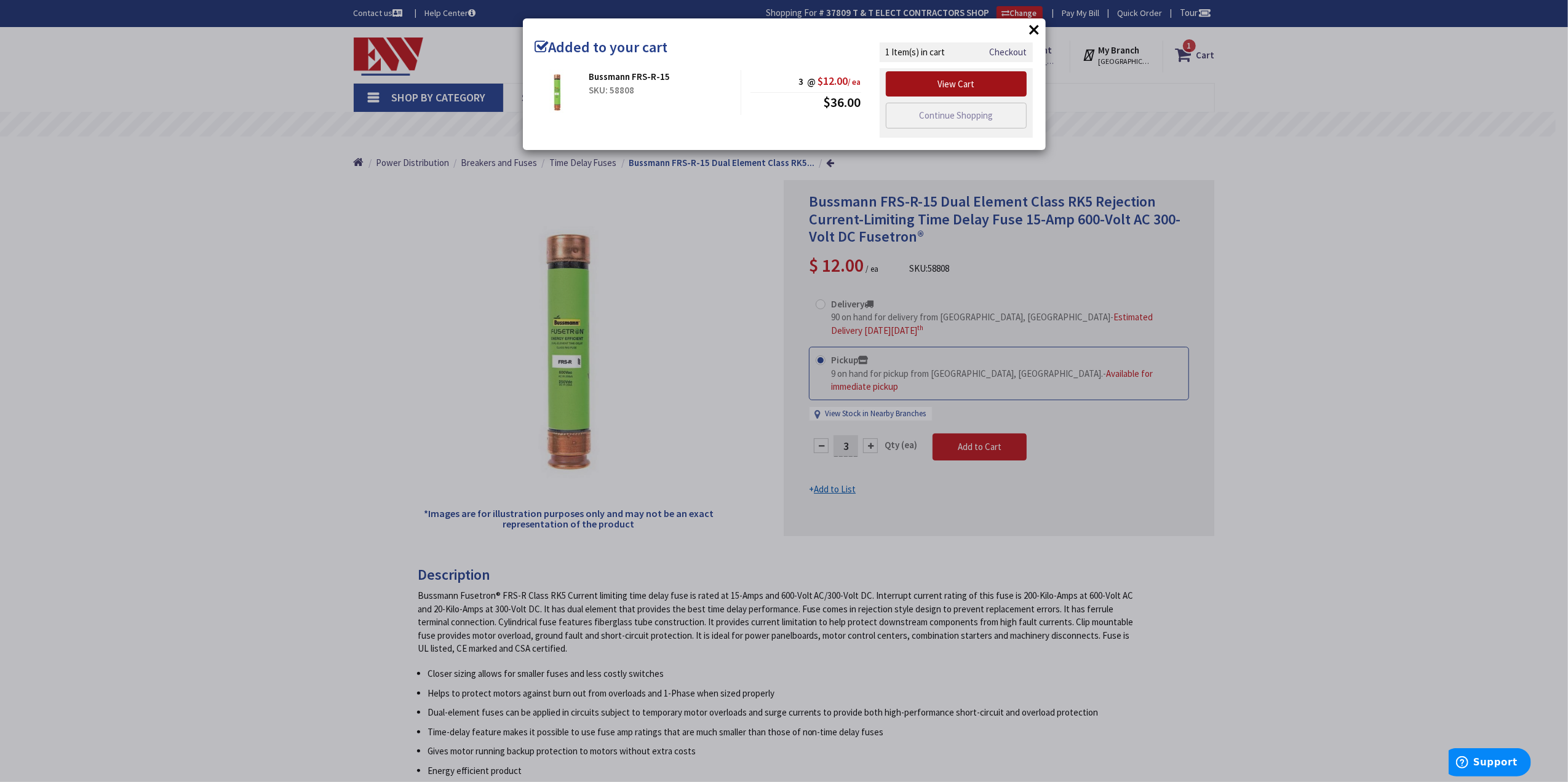
click at [935, 77] on link "View Cart" at bounding box center [956, 84] width 141 height 26
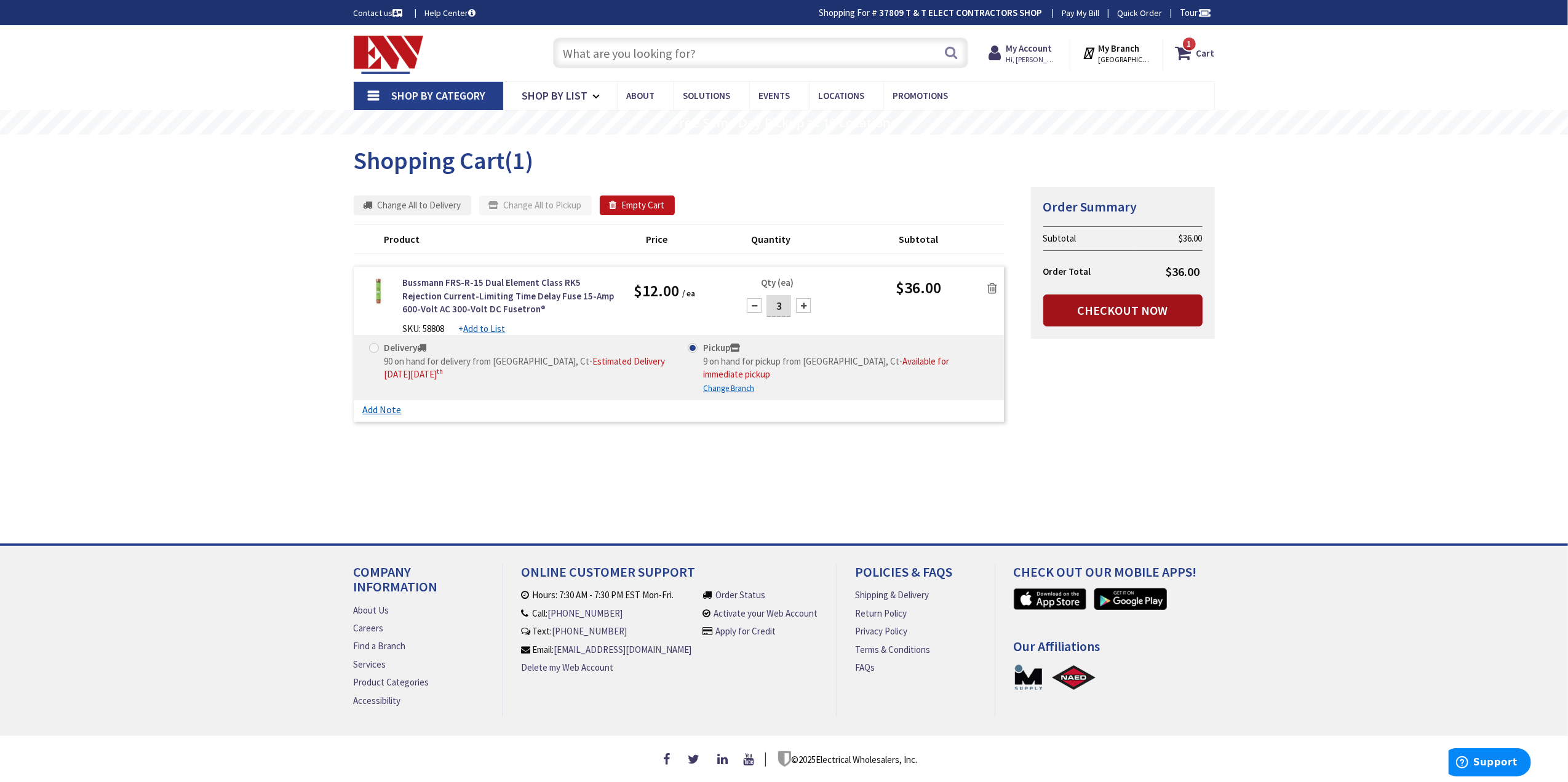
click at [1086, 306] on link "Checkout Now" at bounding box center [1123, 310] width 159 height 32
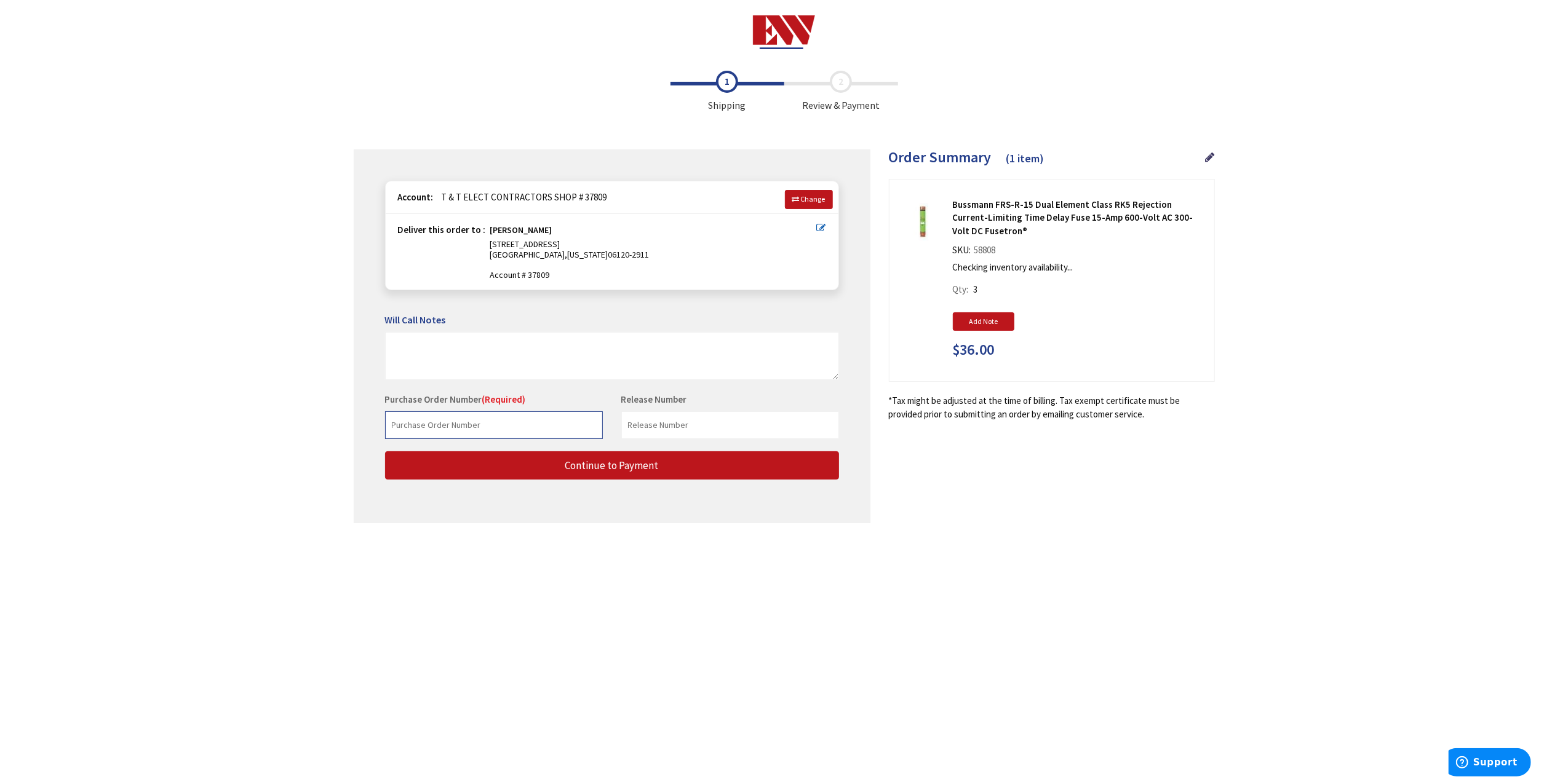
click at [447, 427] on input "text" at bounding box center [494, 425] width 217 height 28
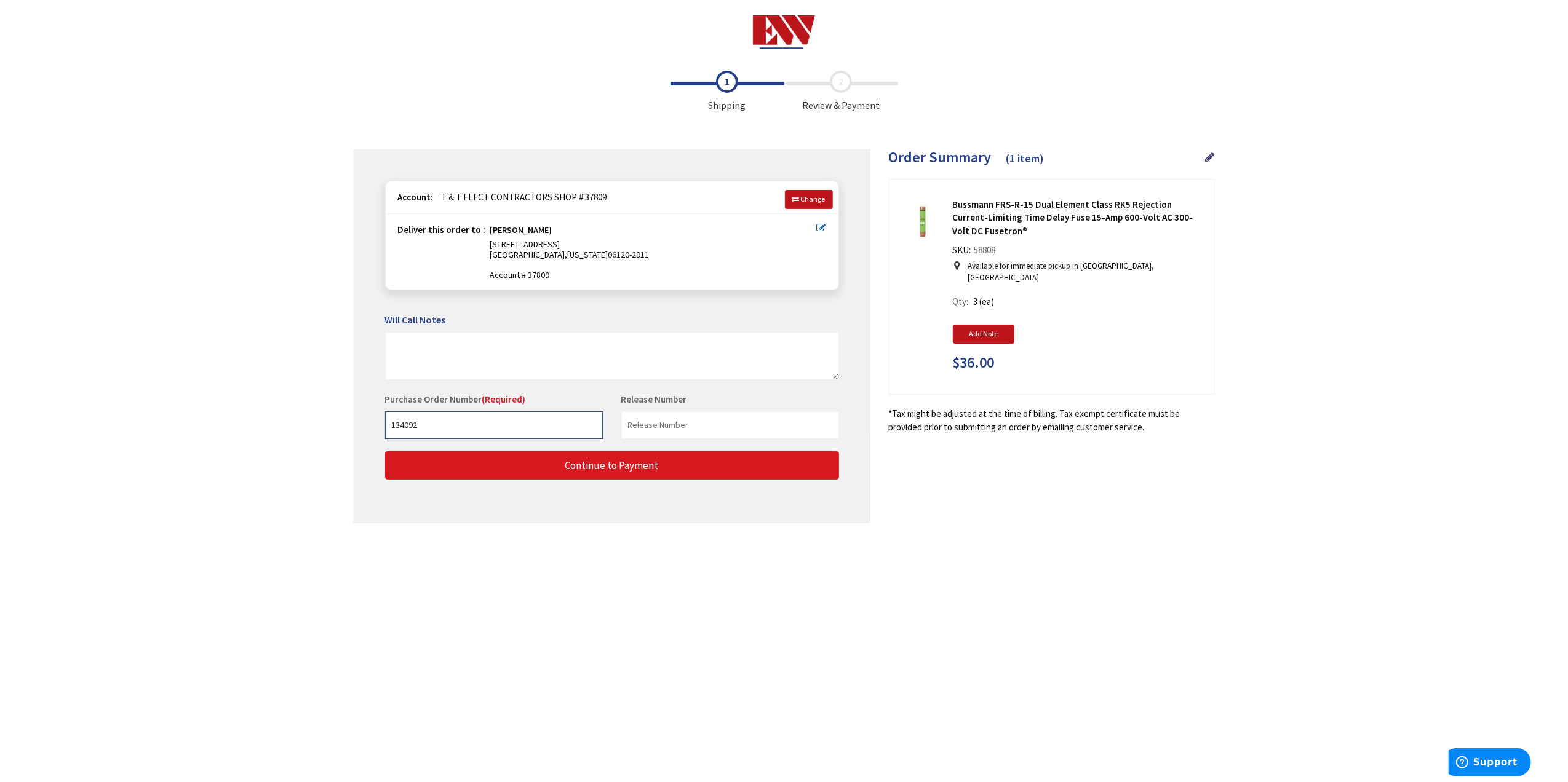
type input "134092"
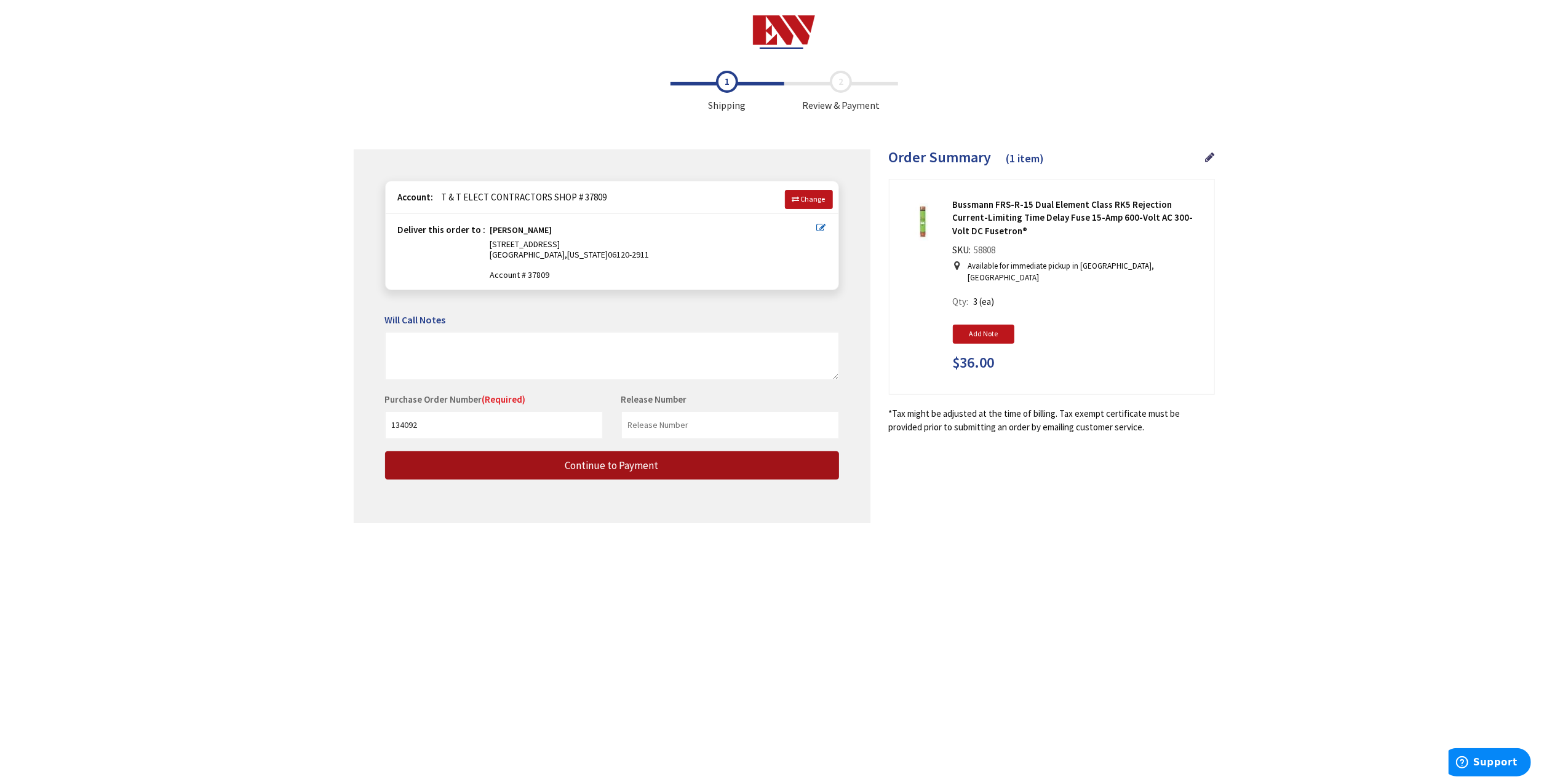
click at [508, 468] on button "Continue to Payment" at bounding box center [612, 466] width 454 height 29
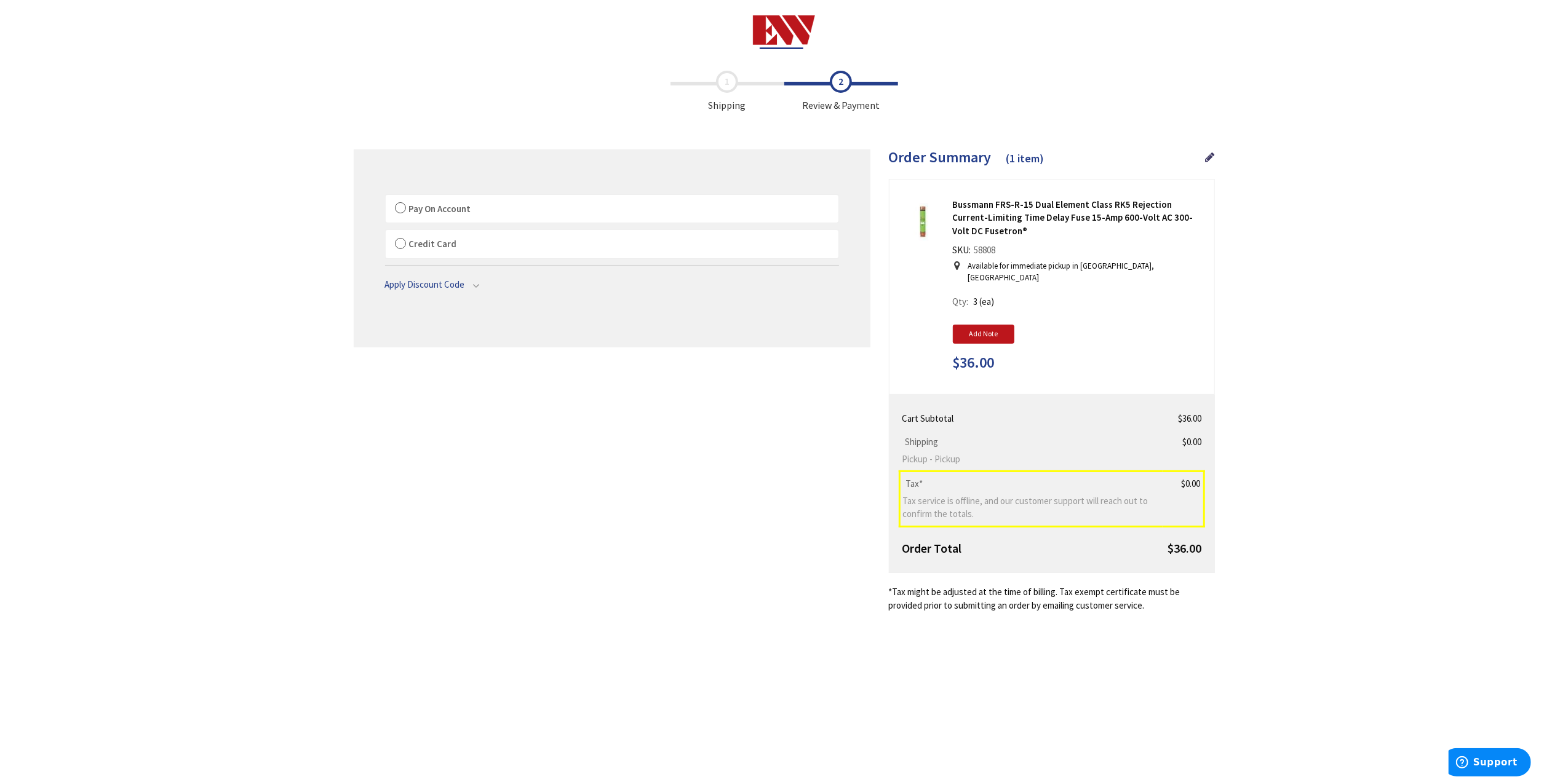
click at [409, 208] on span "Pay On Account" at bounding box center [440, 209] width 62 height 12
click at [386, 197] on input "Pay On Account" at bounding box center [386, 197] width 0 height 0
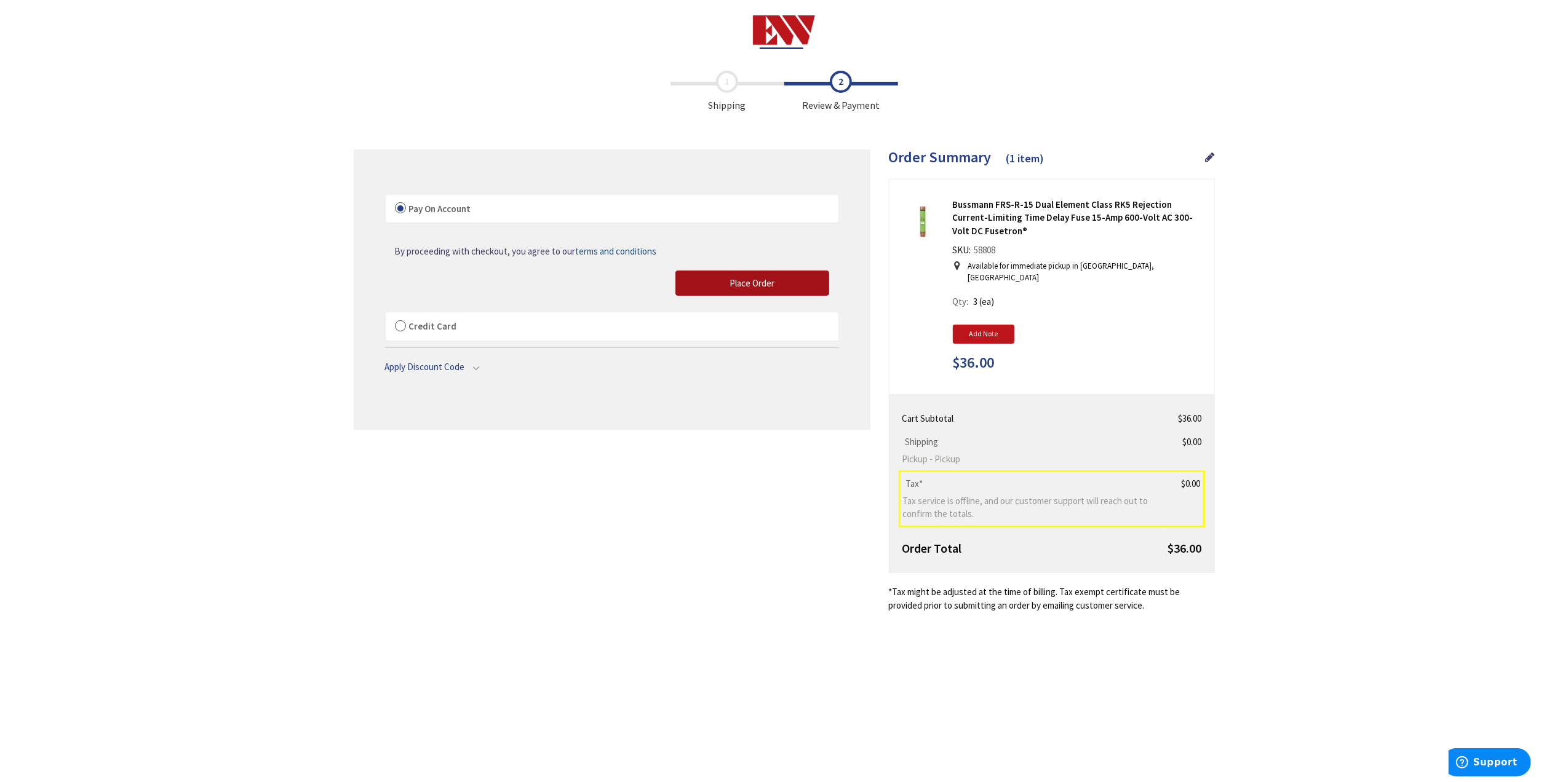
click at [774, 284] on button "Place Order" at bounding box center [753, 283] width 154 height 26
